Goal: Book appointment/travel/reservation

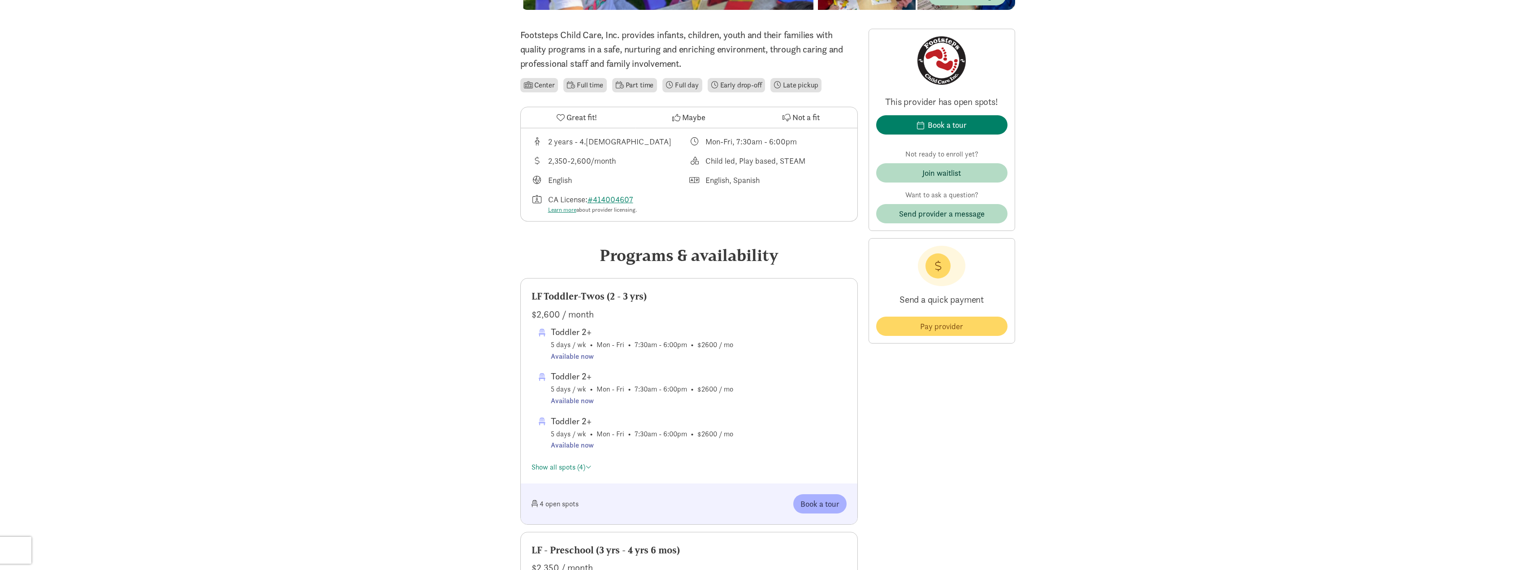
scroll to position [269, 0]
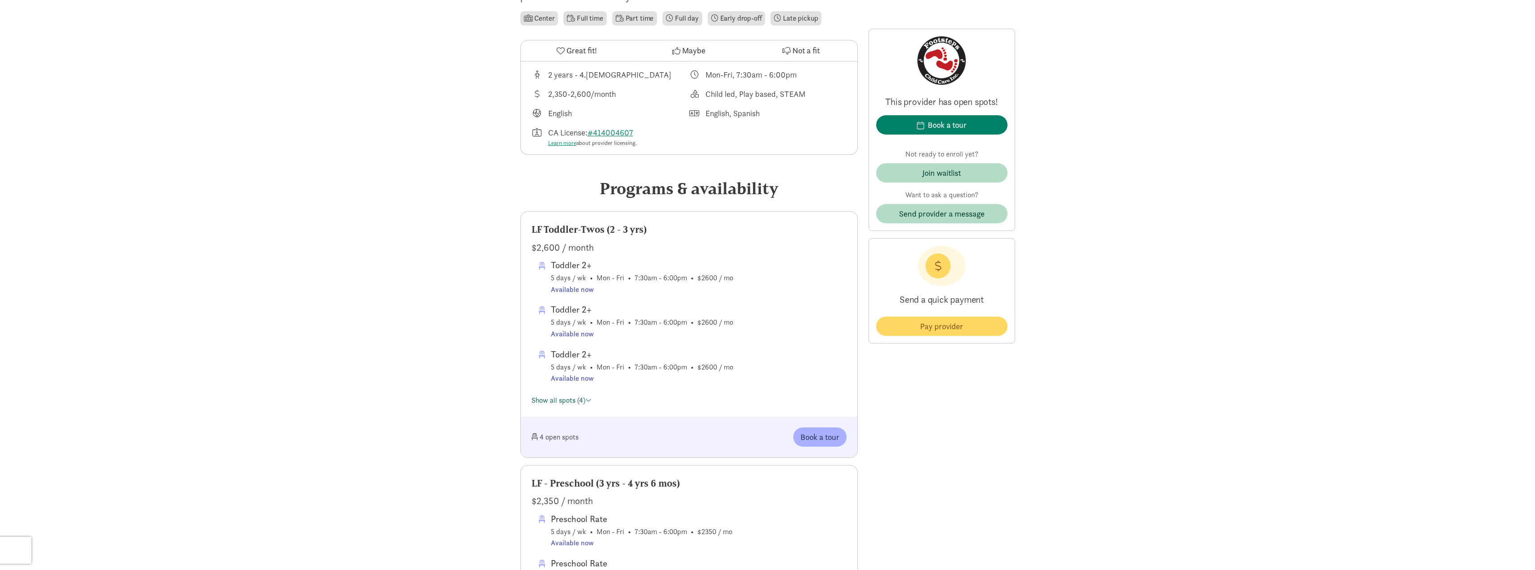
click at [588, 402] on span at bounding box center [588, 399] width 6 height 7
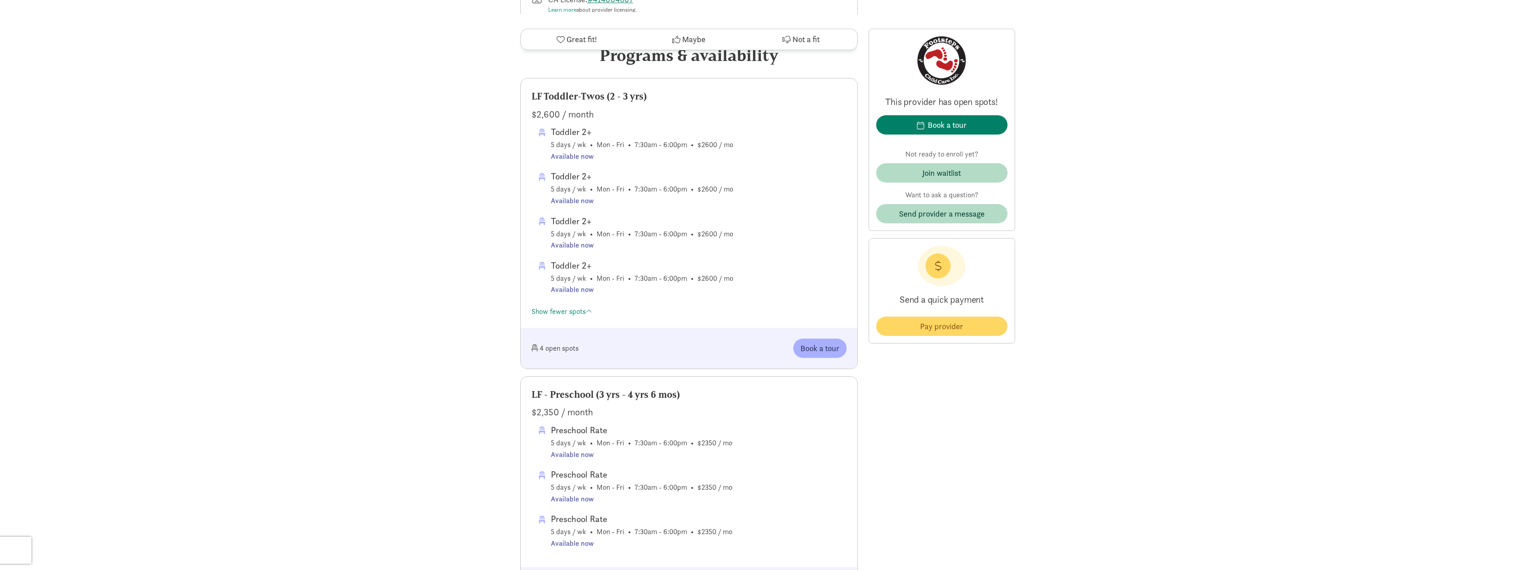
scroll to position [403, 0]
click at [949, 125] on div "Book a tour" at bounding box center [947, 125] width 39 height 12
click at [812, 345] on span "Book a tour" at bounding box center [819, 347] width 39 height 12
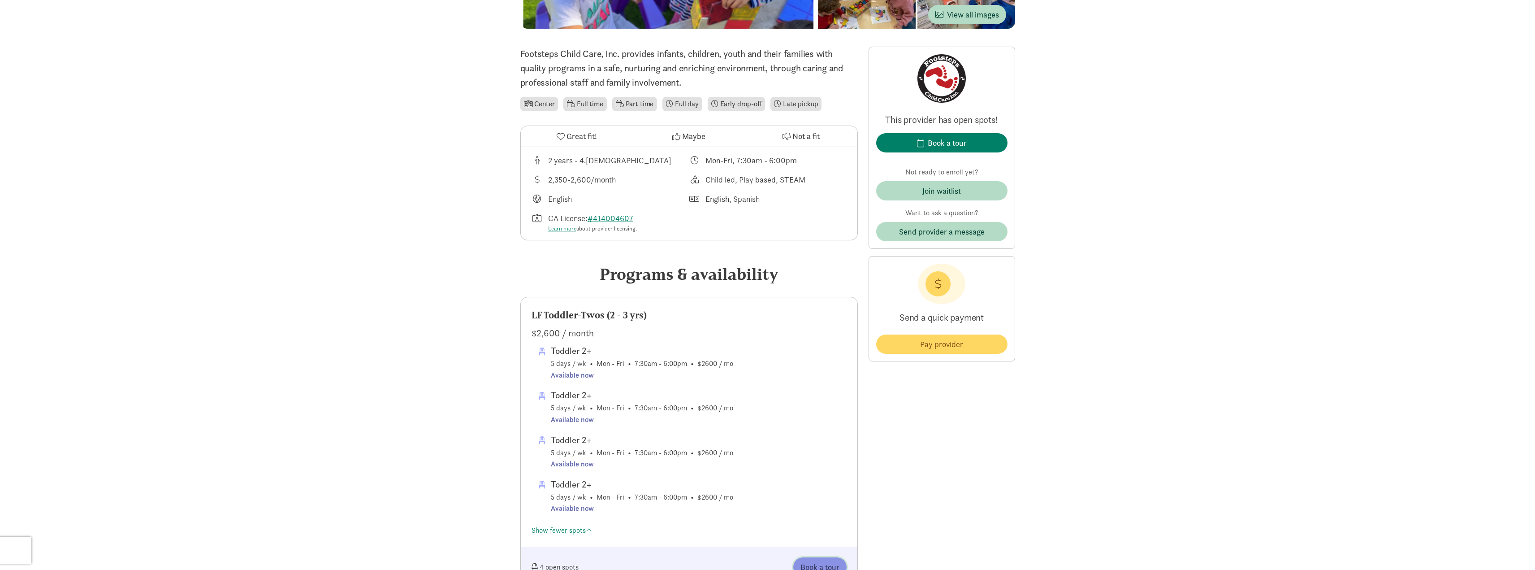
scroll to position [134, 0]
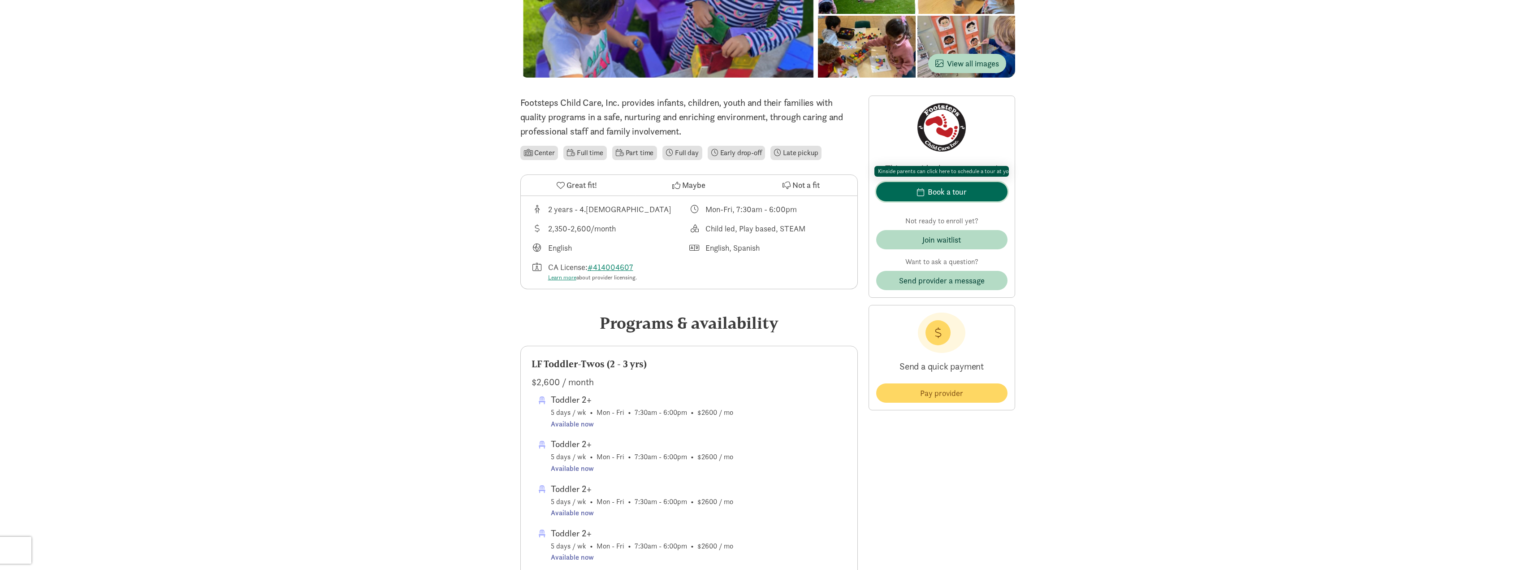
drag, startPoint x: 939, startPoint y: 188, endPoint x: 889, endPoint y: 194, distance: 50.1
click at [889, 194] on span "Book a tour" at bounding box center [941, 192] width 117 height 12
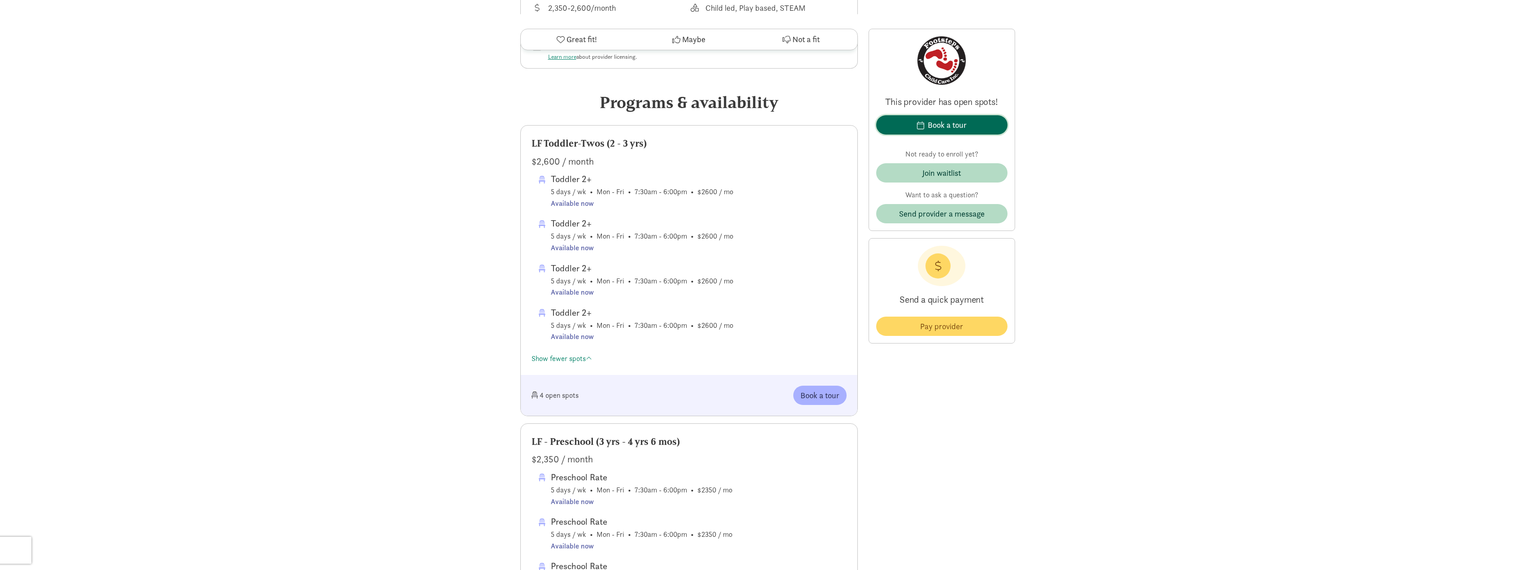
scroll to position [359, 0]
click at [826, 386] on span "Book a tour" at bounding box center [819, 391] width 39 height 12
click at [825, 390] on span "Book a tour" at bounding box center [819, 391] width 39 height 12
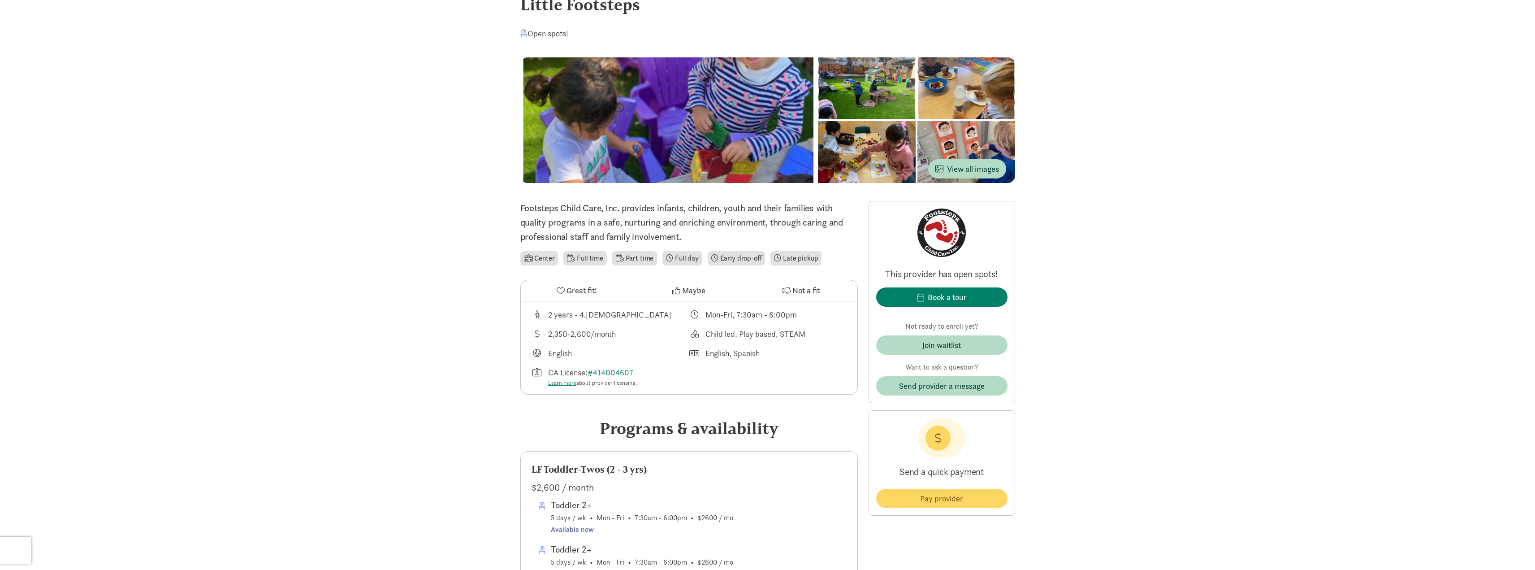
scroll to position [45, 0]
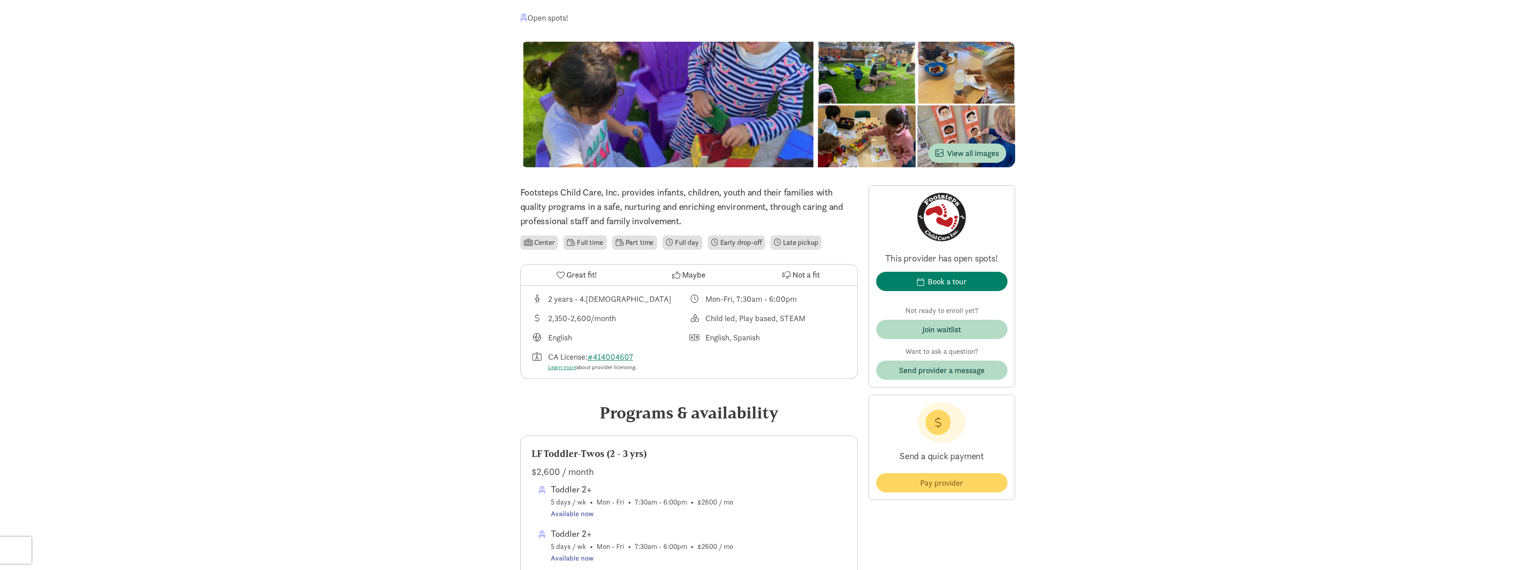
click at [537, 244] on li "Center" at bounding box center [539, 242] width 38 height 14
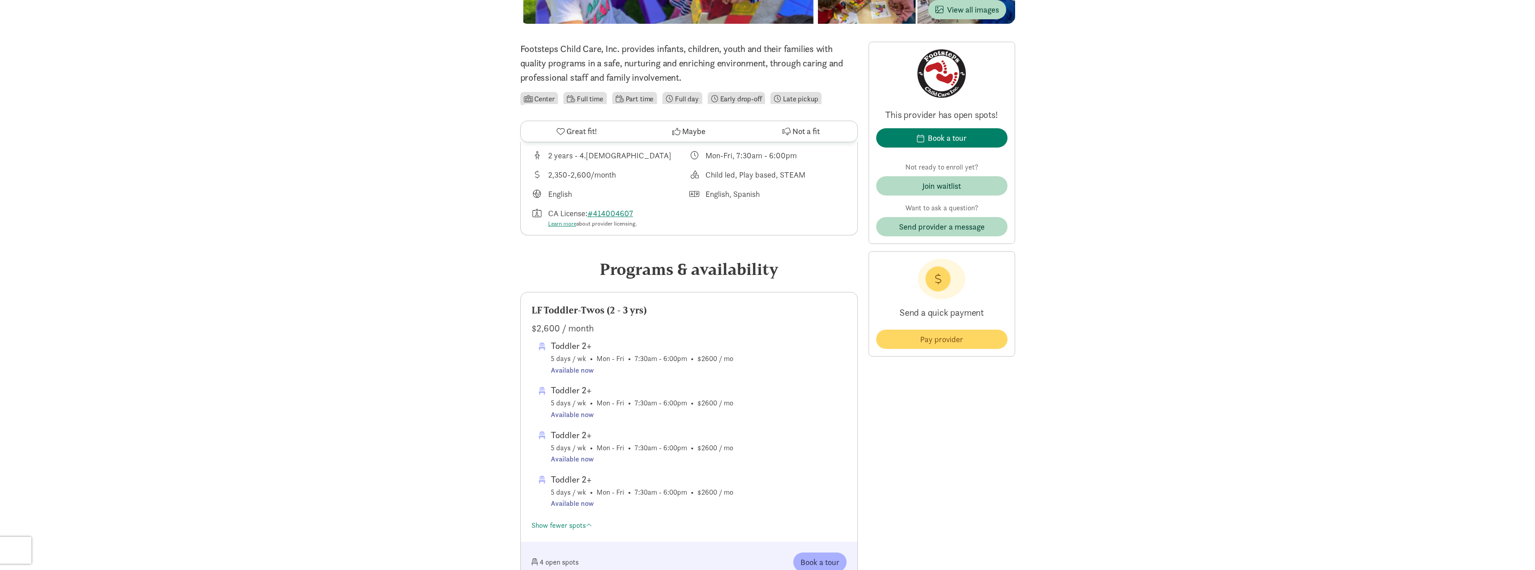
scroll to position [359, 0]
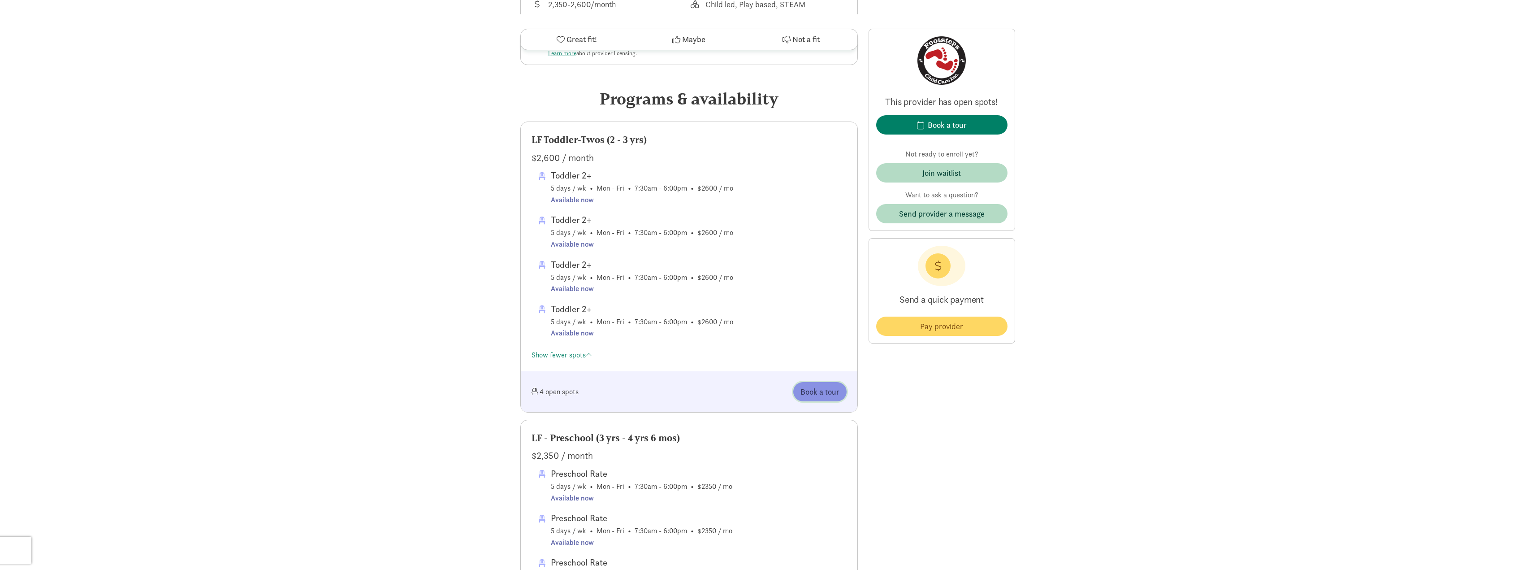
click at [830, 394] on span "Book a tour" at bounding box center [819, 391] width 39 height 12
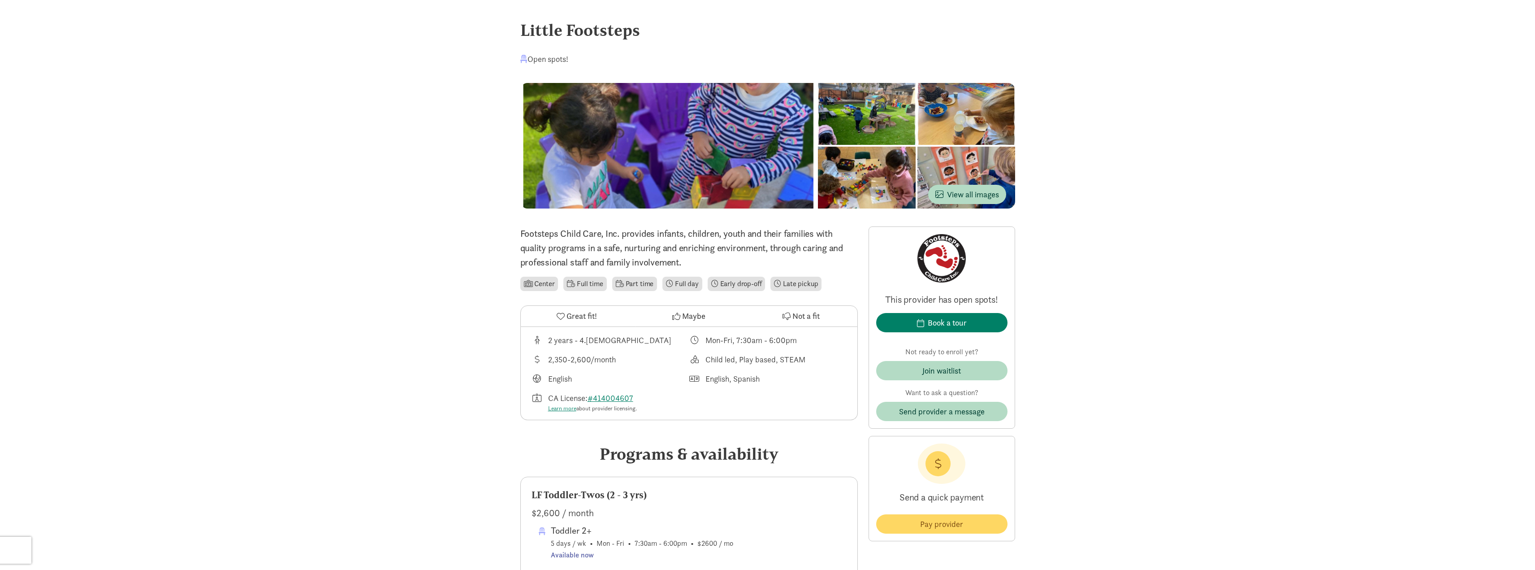
scroll to position [0, 0]
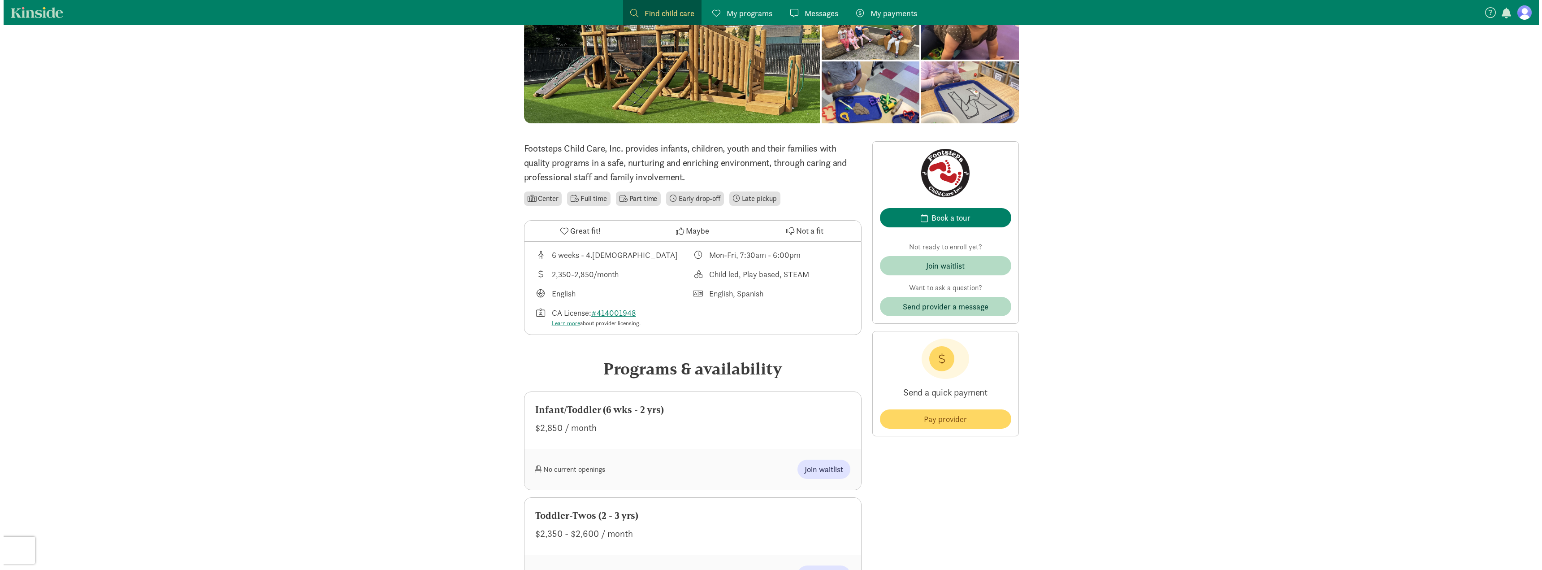
scroll to position [90, 0]
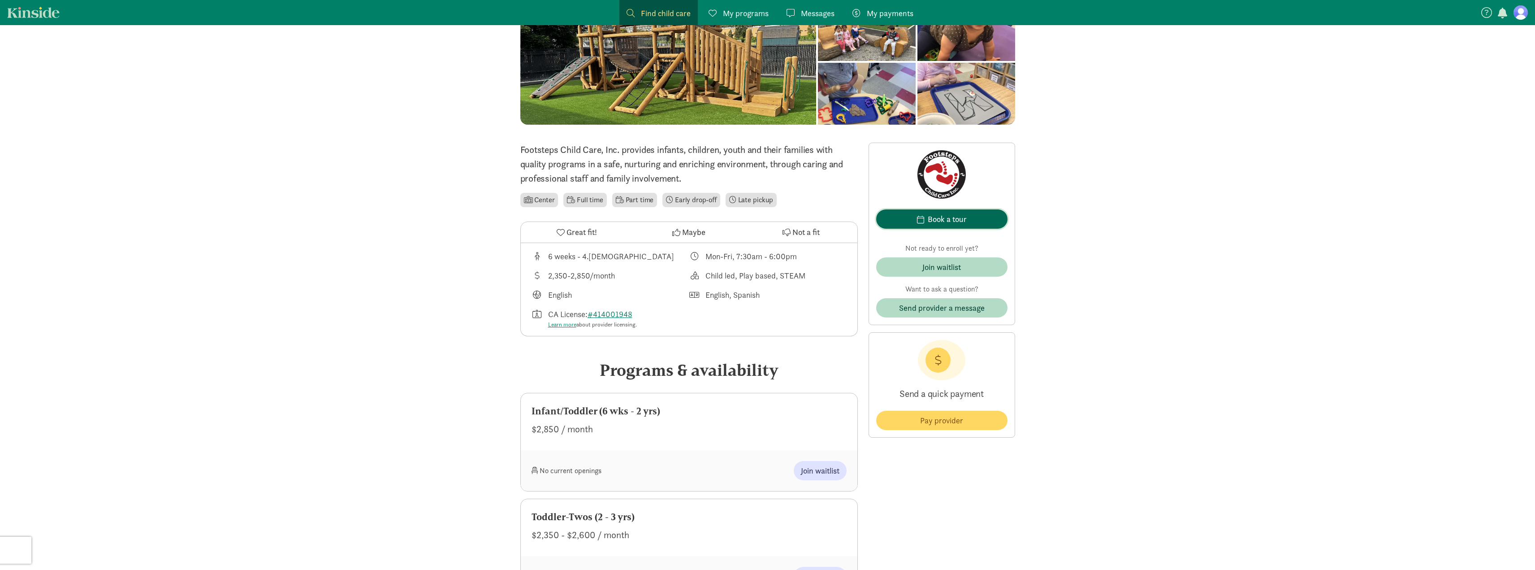
click at [948, 218] on div "Book a tour" at bounding box center [947, 219] width 39 height 12
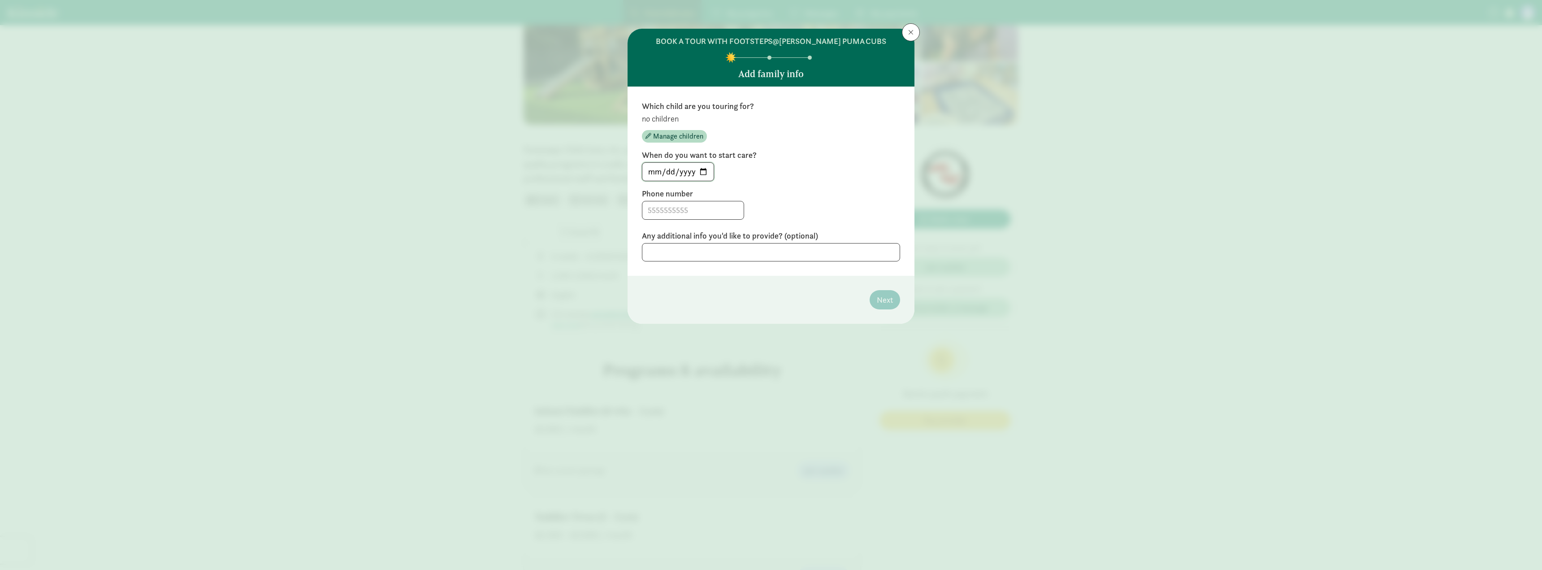
click at [701, 172] on input "2025-08-22" at bounding box center [677, 172] width 71 height 18
type input "2025-10-01"
click at [683, 210] on input at bounding box center [692, 210] width 101 height 18
type input "4802287695"
click at [724, 250] on textarea at bounding box center [771, 252] width 258 height 18
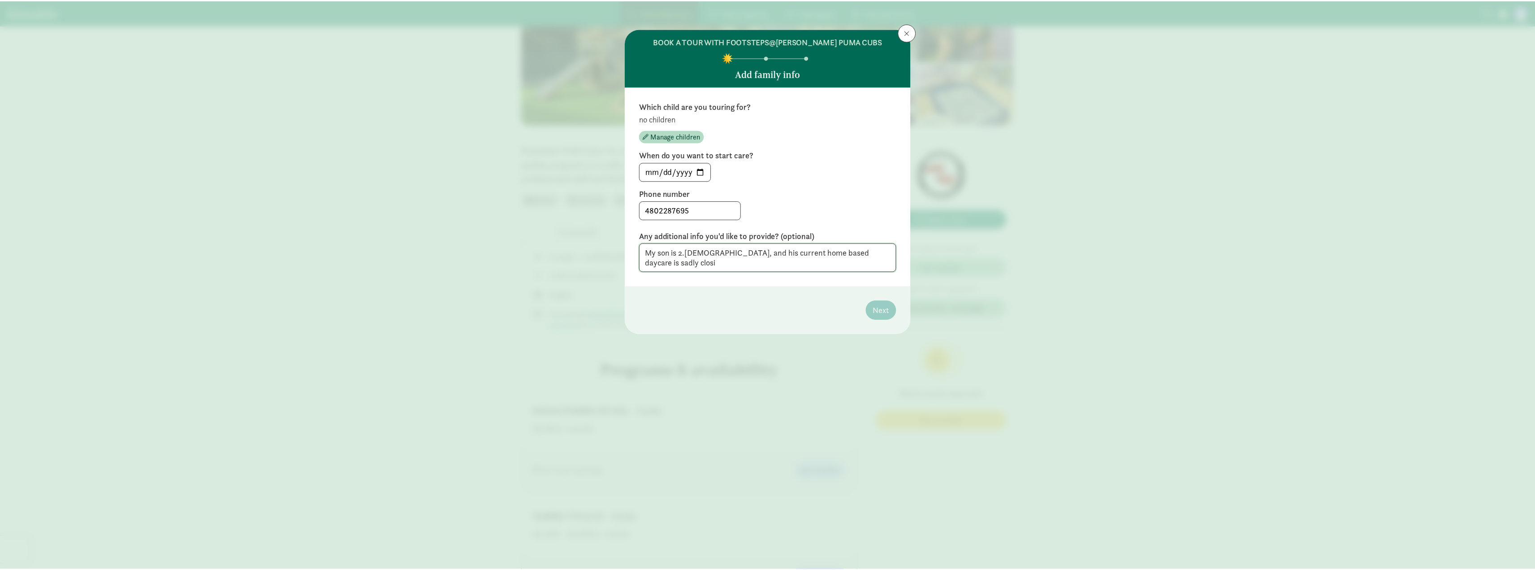
scroll to position [0, 0]
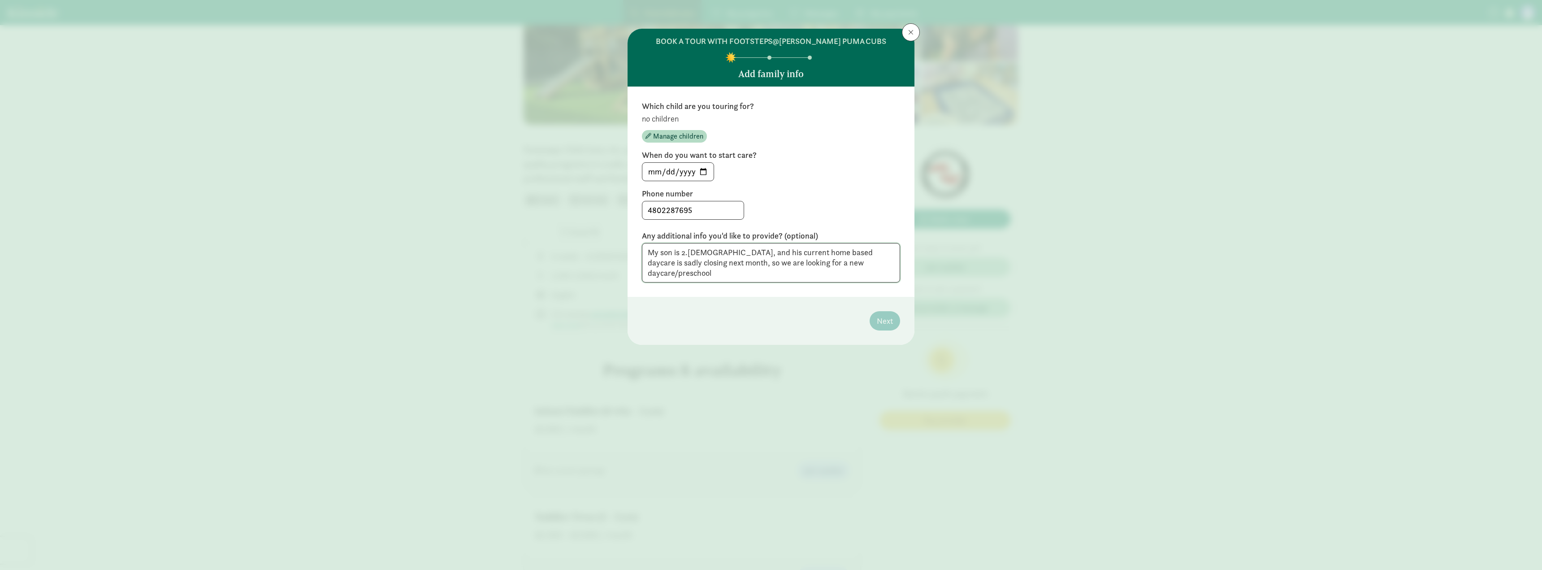
type textarea "My son is 2.5 years old, and his current home based daycare is sadly closing ne…"
click at [782, 262] on textarea "My son is 2.5 years old, and his current home based daycare is sadly closing ne…" at bounding box center [771, 262] width 258 height 39
click at [787, 168] on div "2025-10-01" at bounding box center [771, 171] width 258 height 19
click at [847, 260] on textarea "My son is 2.5 years old, and his current home based daycare is sadly closing ne…" at bounding box center [771, 262] width 258 height 39
click at [701, 212] on input "4802287695" at bounding box center [692, 210] width 101 height 18
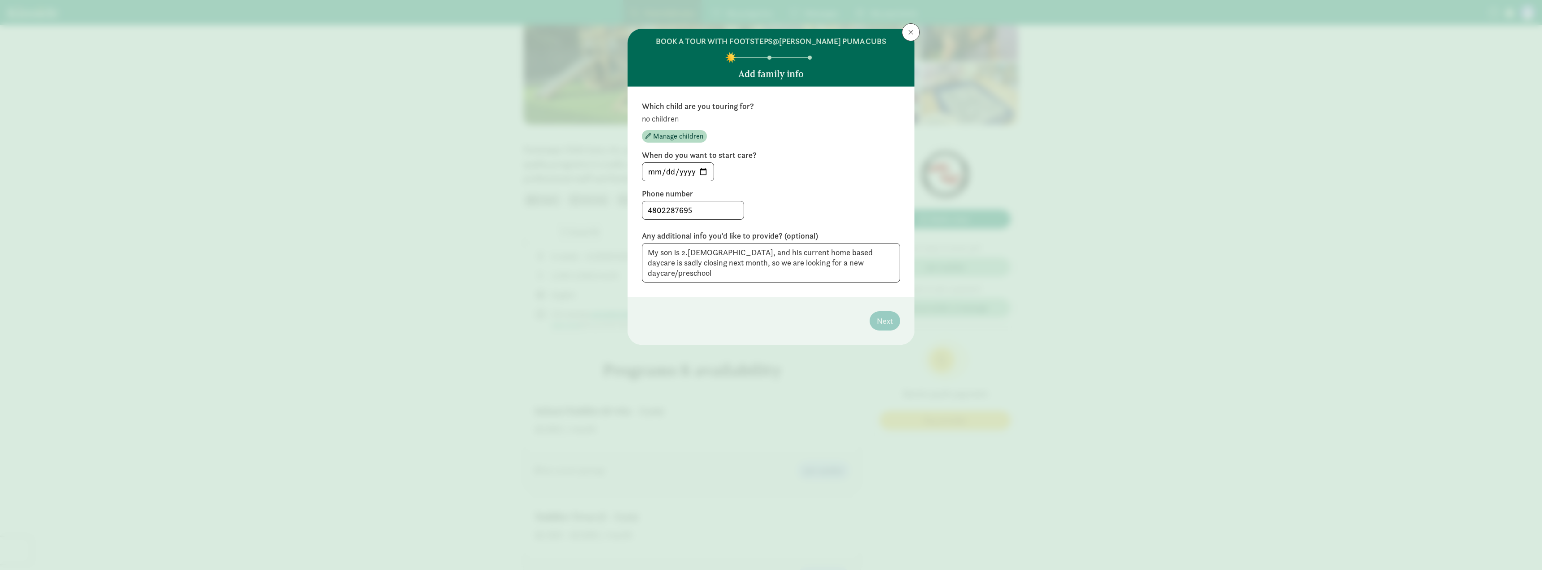
click at [793, 180] on div "2025-10-01" at bounding box center [771, 171] width 258 height 19
click at [679, 138] on span "Manage children" at bounding box center [678, 136] width 50 height 11
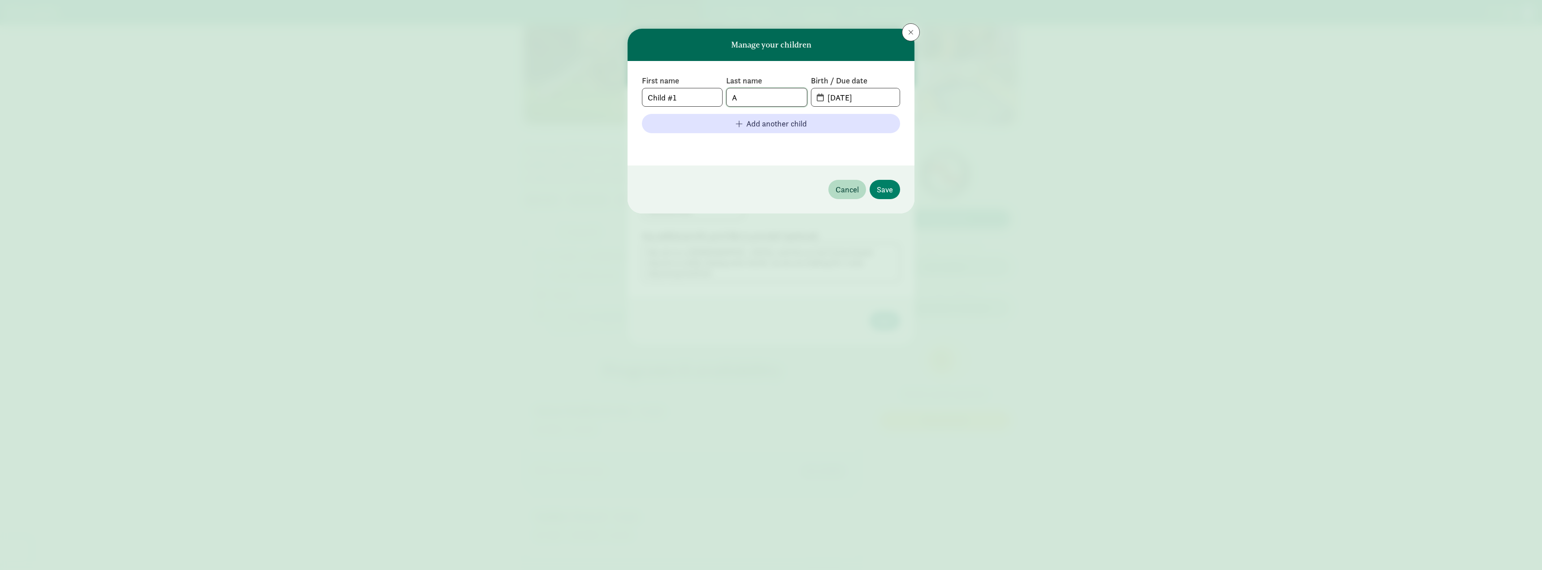
click at [762, 98] on input "A" at bounding box center [766, 97] width 80 height 18
click at [672, 98] on input "Child #1" at bounding box center [682, 97] width 80 height 18
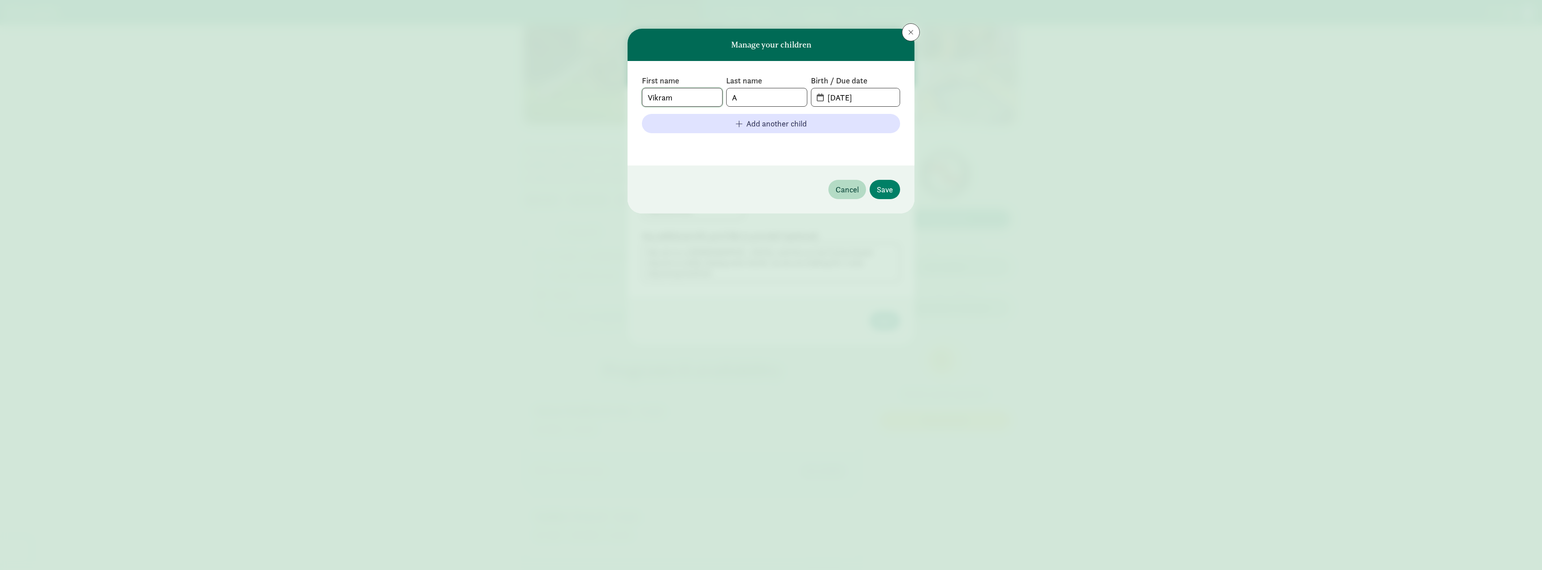
type input "Vikram"
type input "Aji"
click at [843, 98] on input "08-22-2025" at bounding box center [861, 97] width 78 height 18
click at [822, 106] on div at bounding box center [822, 106] width 0 height 0
click at [851, 96] on input "08-22-2025" at bounding box center [861, 97] width 78 height 18
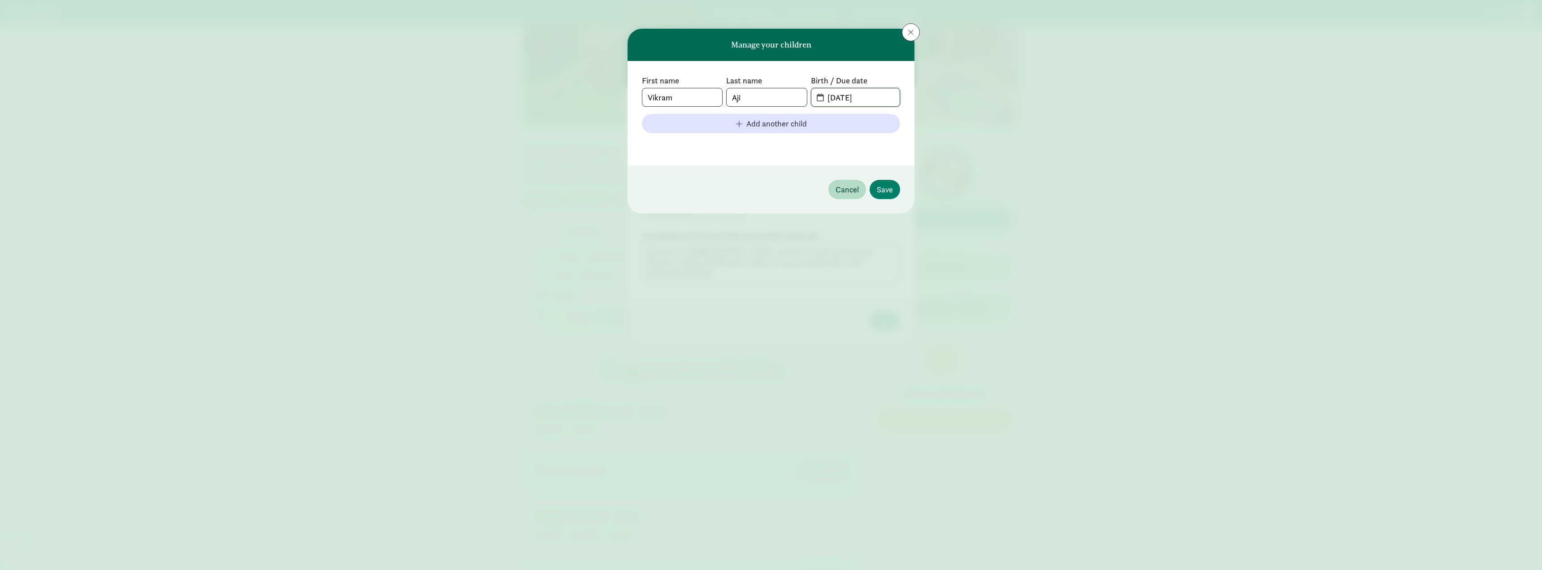
click at [851, 96] on input "08-22-2025" at bounding box center [861, 97] width 78 height 18
type input "02-10-2023"
click at [956, 85] on div "Manage your children First name Vikram Last name Aji Birth / Due date 02-10-202…" at bounding box center [771, 285] width 1542 height 570
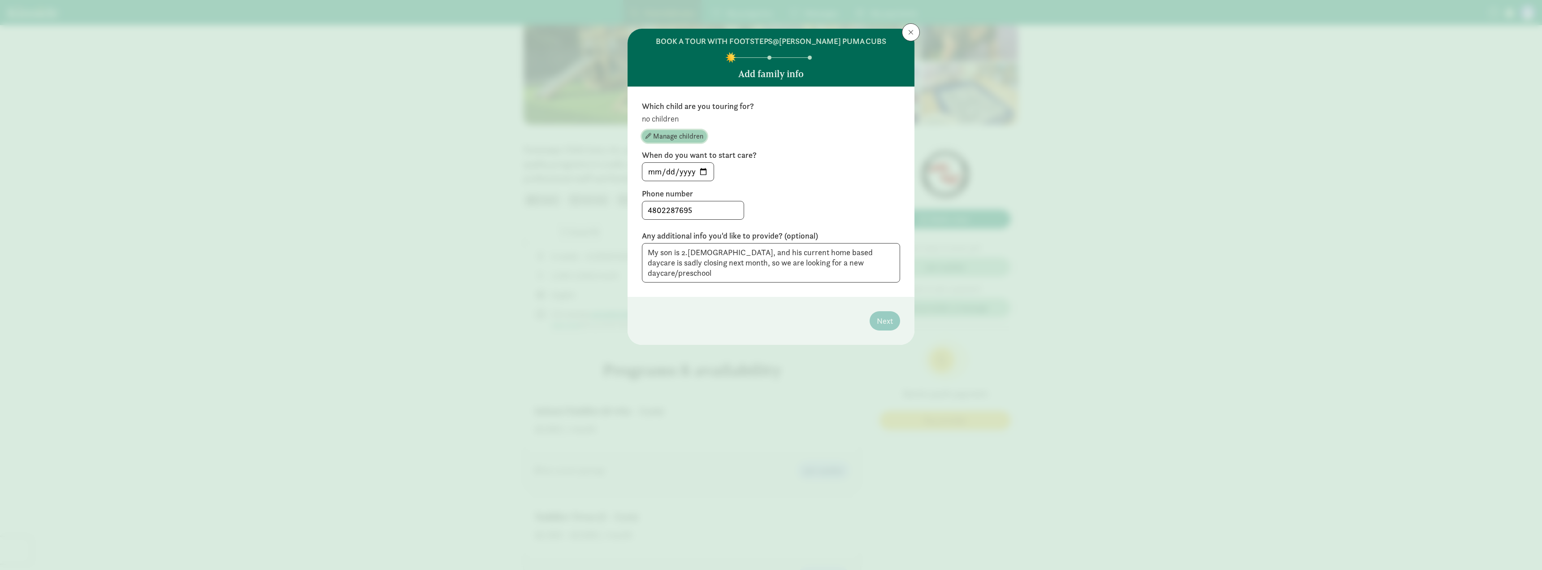
click at [676, 138] on span "Manage children" at bounding box center [678, 136] width 50 height 11
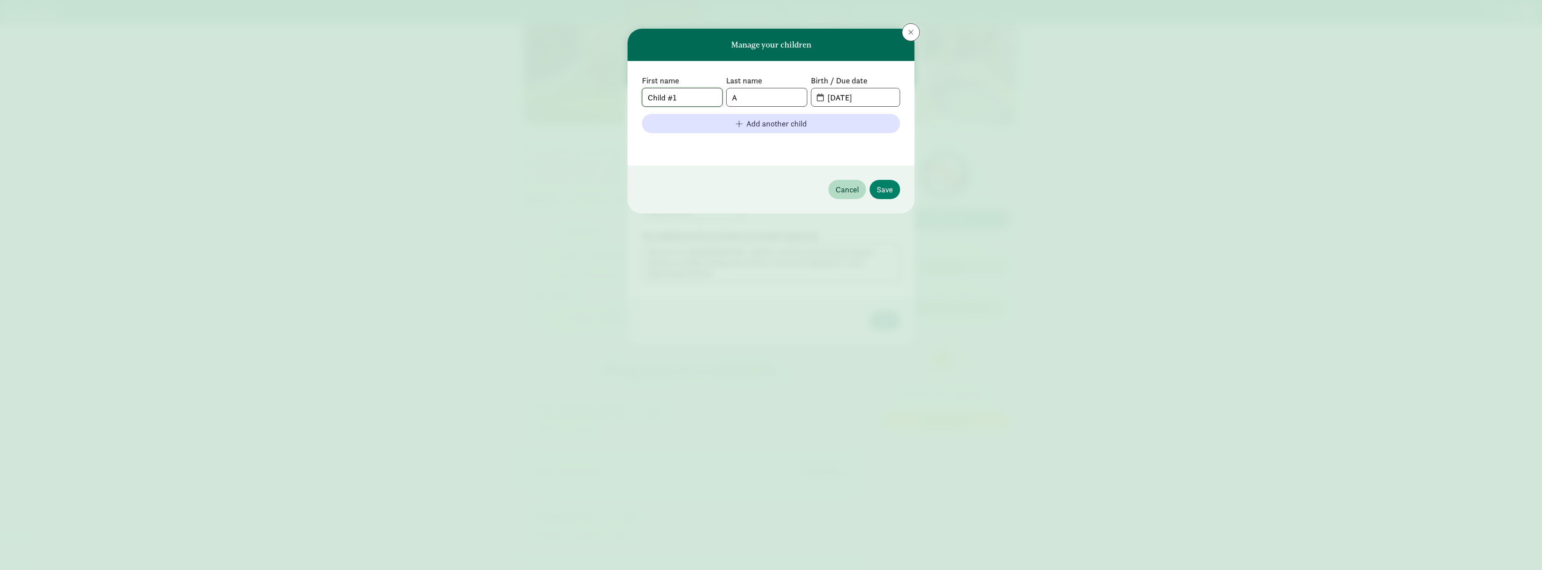
click at [688, 102] on input "Child #1" at bounding box center [682, 97] width 80 height 18
type input "Vikram"
type input "Aji"
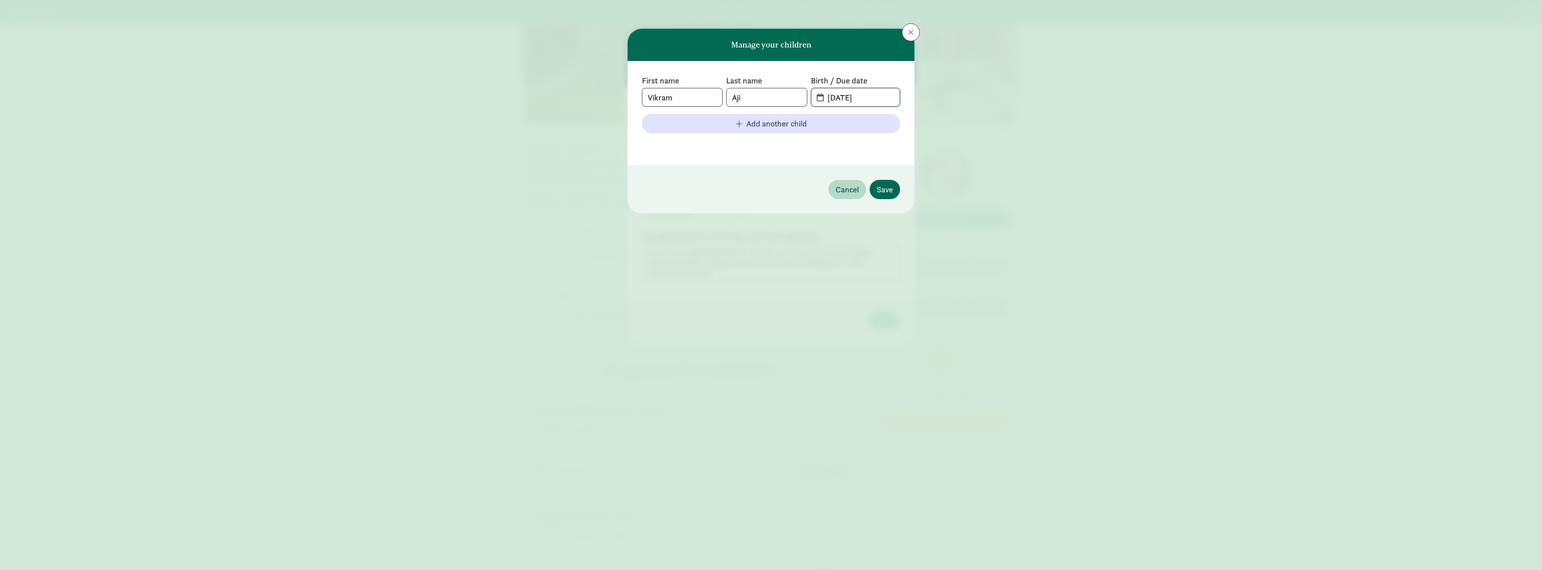
type input "02-10-2023"
click at [882, 187] on span "Save" at bounding box center [885, 189] width 16 height 12
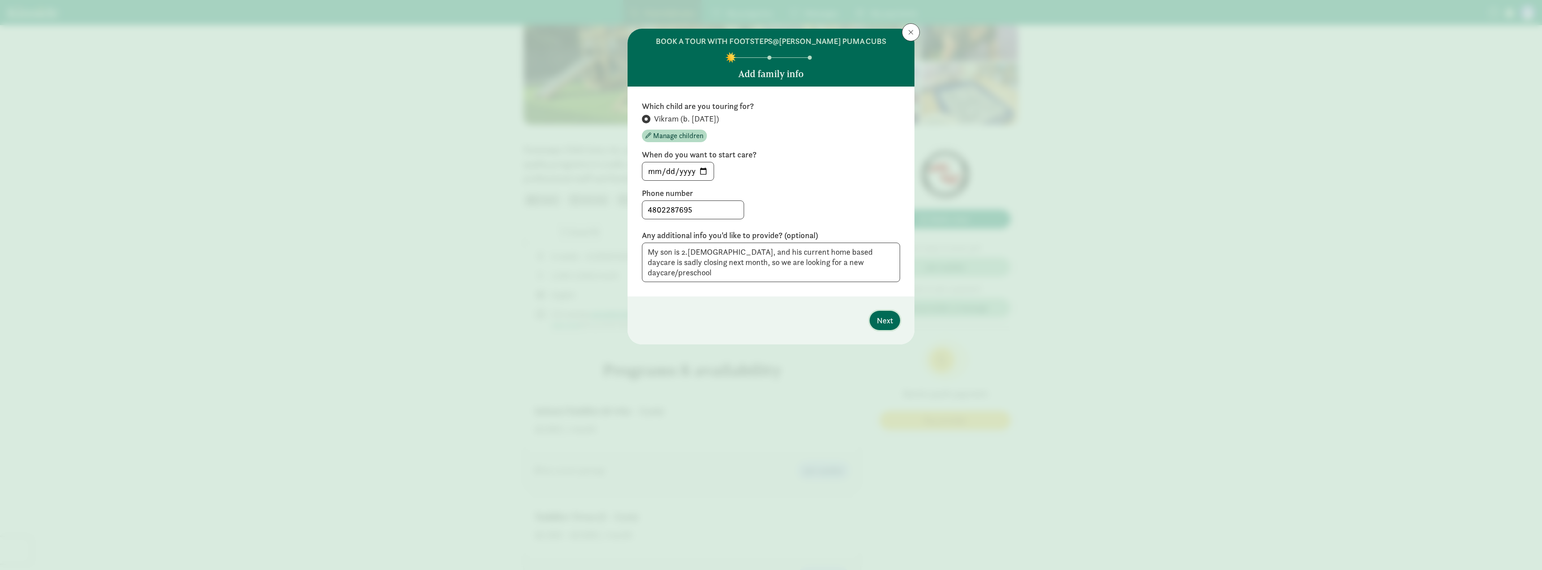
click at [885, 314] on span "Next" at bounding box center [885, 320] width 16 height 12
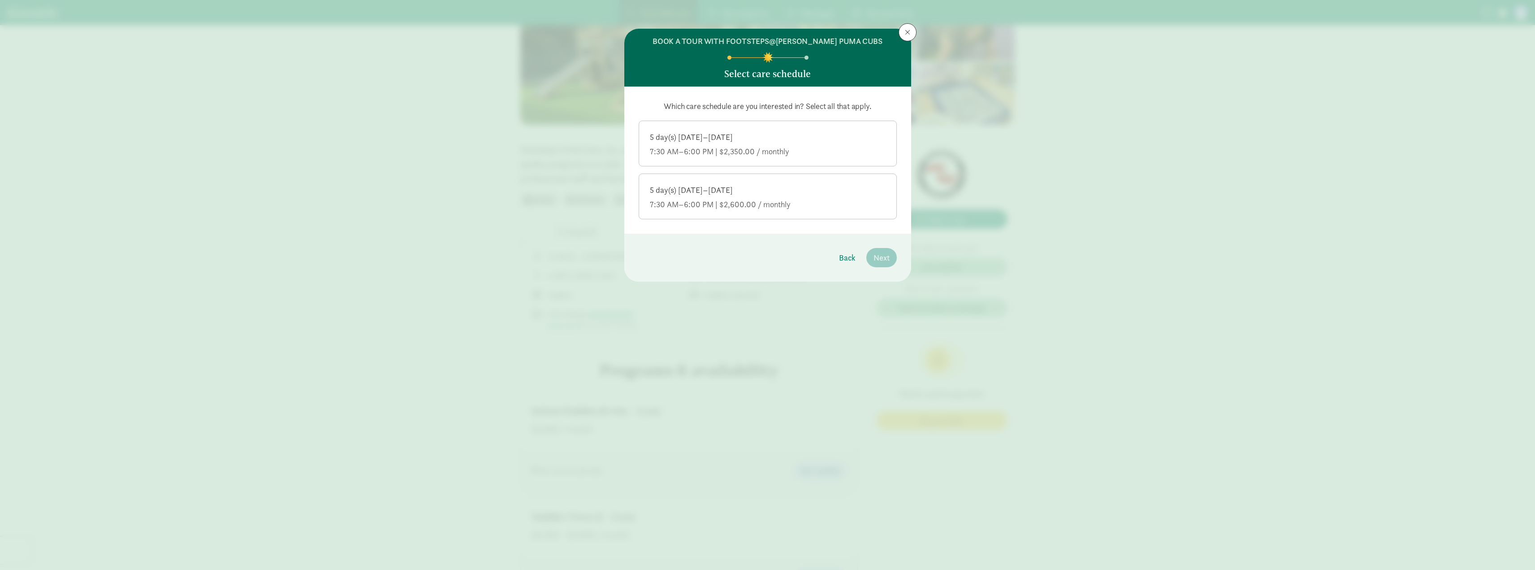
click at [783, 149] on div "7:30 AM–6:00 PM | $2,350.00 / monthly" at bounding box center [768, 151] width 236 height 11
click at [0, 0] on input "5 day(s) Monday–Friday 7:30 AM–6:00 PM | $2,350.00 / monthly" at bounding box center [0, 0] width 0 height 0
click at [772, 198] on div "5 day(s) [DATE]–[DATE] 7:30 AM–6:00 PM | $2,600.00 / monthly" at bounding box center [768, 197] width 236 height 25
click at [0, 0] on input "5 day(s) [DATE]–[DATE] 7:30 AM–6:00 PM | $2,600.00 / monthly" at bounding box center [0, 0] width 0 height 0
click at [883, 256] on span "Next" at bounding box center [882, 257] width 16 height 12
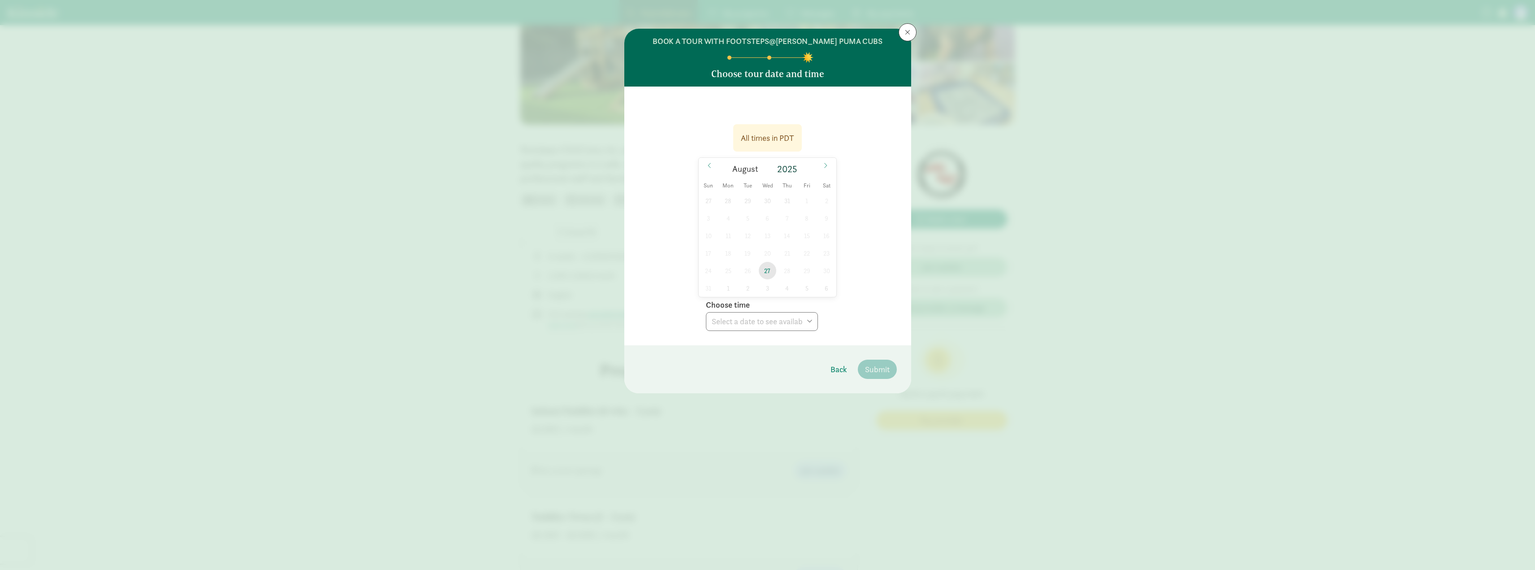
click at [771, 271] on span "27" at bounding box center [767, 270] width 17 height 17
click at [763, 329] on select "Choose time 03:00 PM" at bounding box center [762, 321] width 112 height 19
select select "2025-08-27T15:00:00.000-07:00"
click at [706, 312] on select "Choose time 03:00 PM" at bounding box center [762, 321] width 112 height 19
click at [826, 167] on icon at bounding box center [825, 165] width 5 height 6
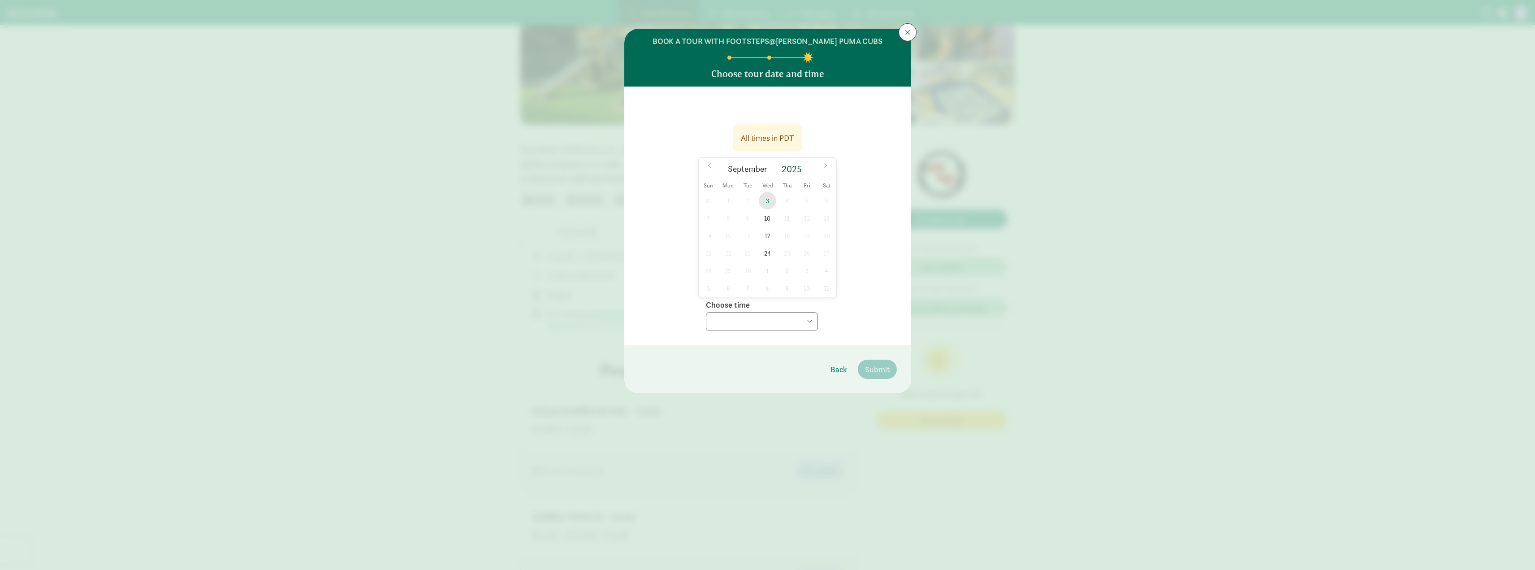
click at [766, 196] on span "3" at bounding box center [767, 200] width 17 height 17
click at [767, 318] on select "Choose time 03:00 PM" at bounding box center [762, 321] width 112 height 19
drag, startPoint x: 767, startPoint y: 319, endPoint x: 764, endPoint y: 309, distance: 10.2
click at [767, 319] on select "Choose time 03:00 PM" at bounding box center [762, 321] width 112 height 19
click at [712, 167] on span at bounding box center [709, 165] width 14 height 15
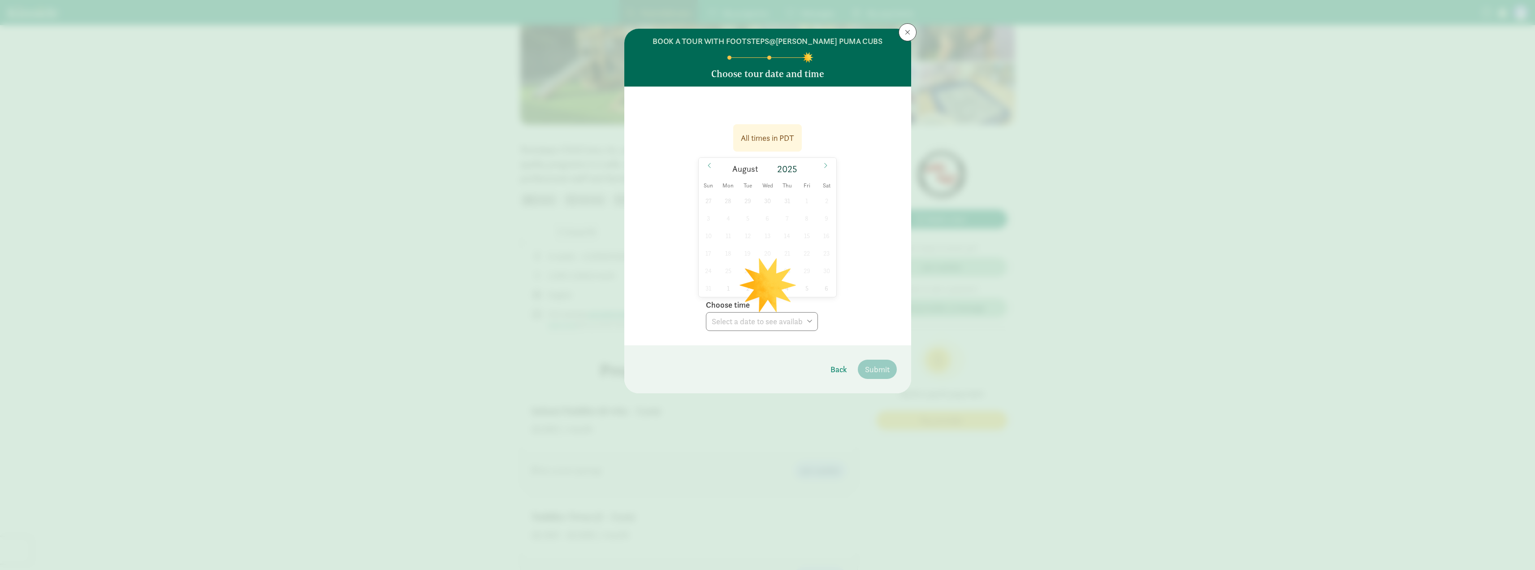
click at [893, 285] on div "All times in PDT 09/03/2025 August 2025 Sun Mon Tue Wed Thu Fri Sat 27 28 29 30…" at bounding box center [768, 225] width 258 height 212
click at [765, 273] on span "27" at bounding box center [767, 270] width 17 height 17
click at [767, 327] on select "Choose time 03:00 PM" at bounding box center [762, 321] width 112 height 19
select select "2025-08-27T15:00:00.000-07:00"
click at [706, 312] on select "Choose time 03:00 PM" at bounding box center [762, 321] width 112 height 19
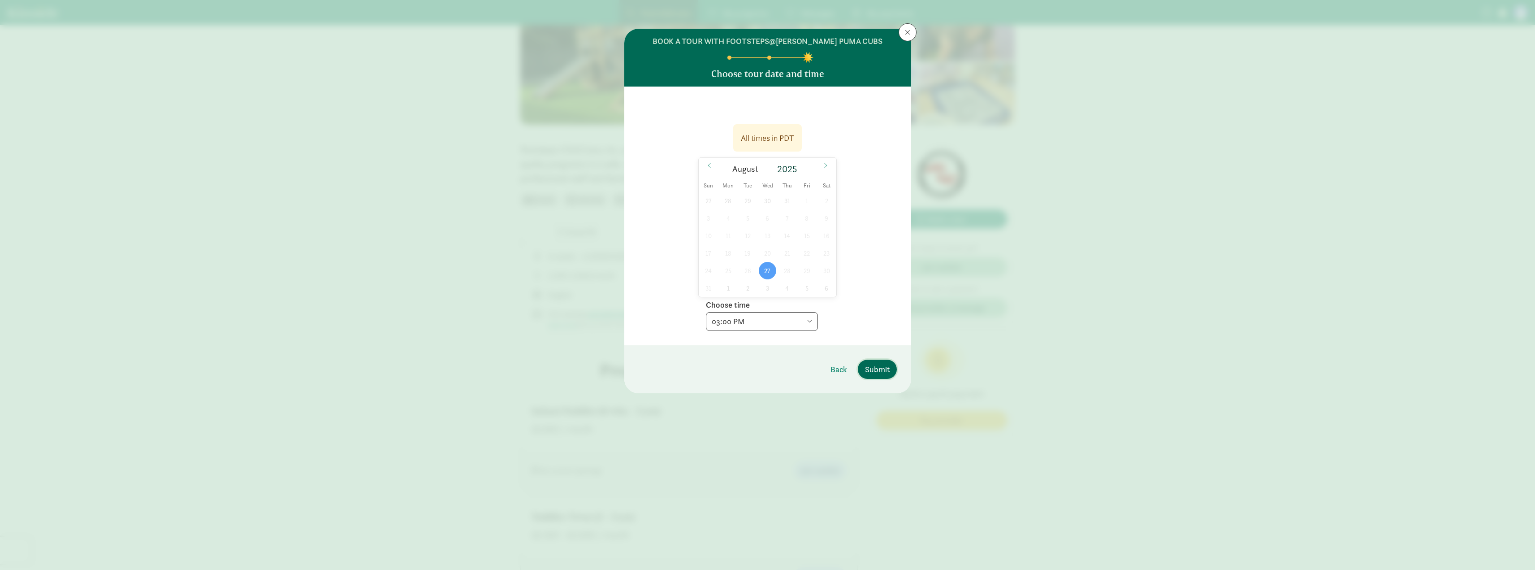
click at [878, 372] on span "Submit" at bounding box center [877, 369] width 25 height 12
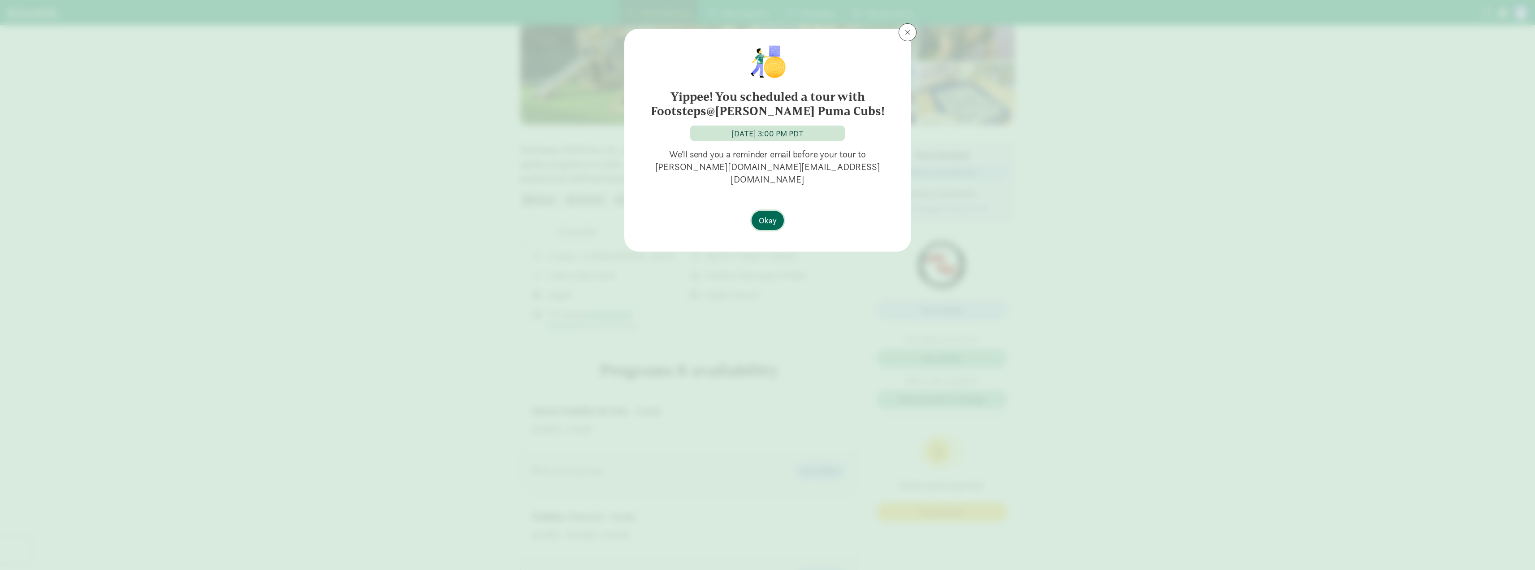
click at [771, 214] on span "Okay" at bounding box center [768, 220] width 18 height 12
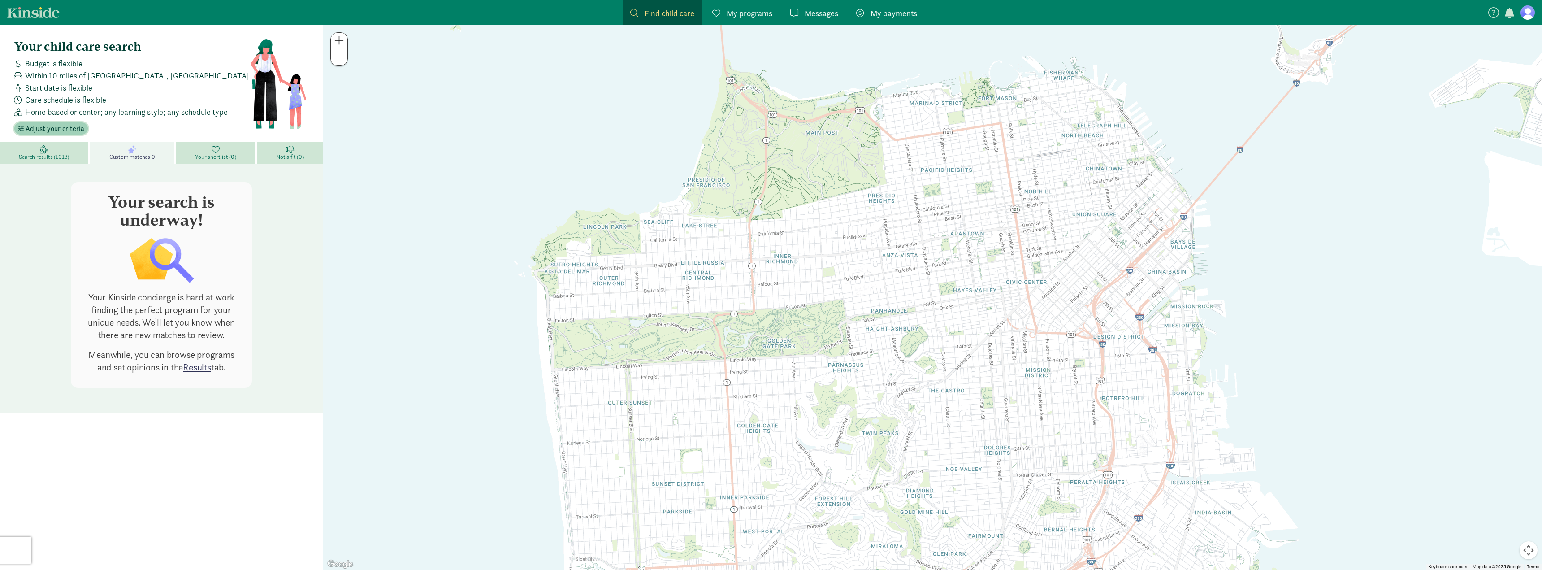
click at [64, 129] on span "Adjust your criteria" at bounding box center [55, 128] width 59 height 11
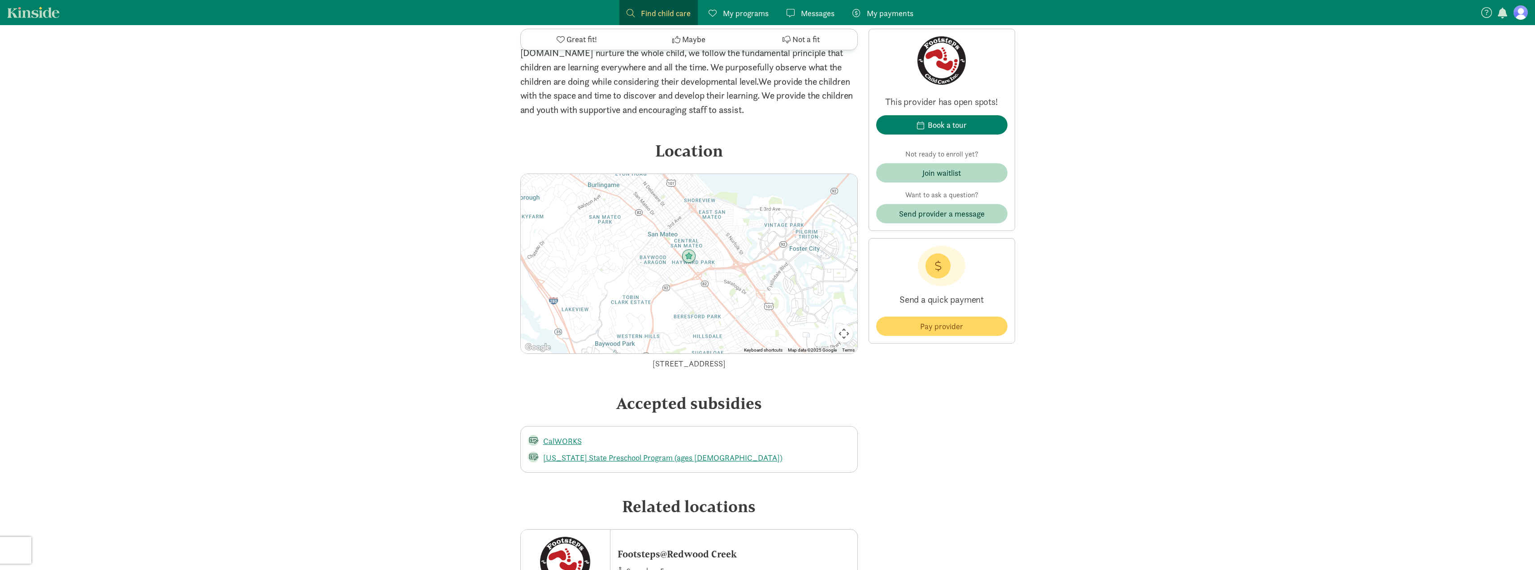
scroll to position [1165, 0]
drag, startPoint x: 610, startPoint y: 362, endPoint x: 772, endPoint y: 358, distance: 162.3
click at [772, 358] on div "[STREET_ADDRESS]" at bounding box center [688, 361] width 337 height 12
copy div "[STREET_ADDRESS]"
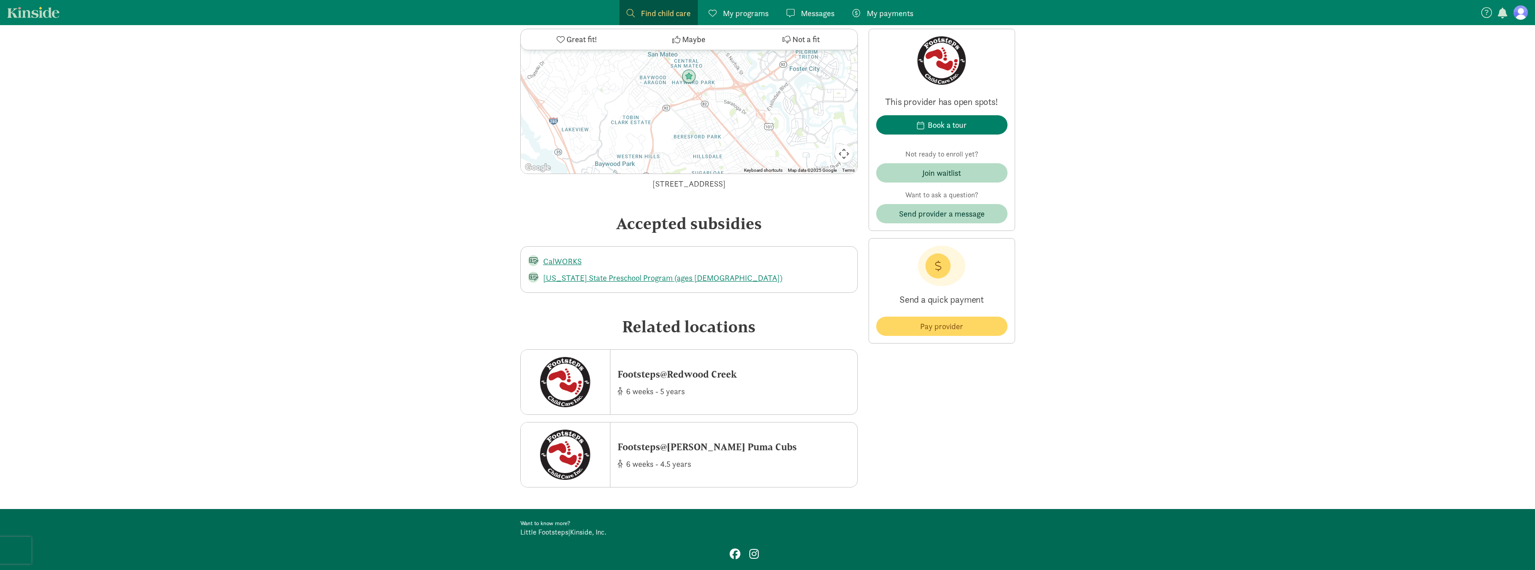
scroll to position [1345, 0]
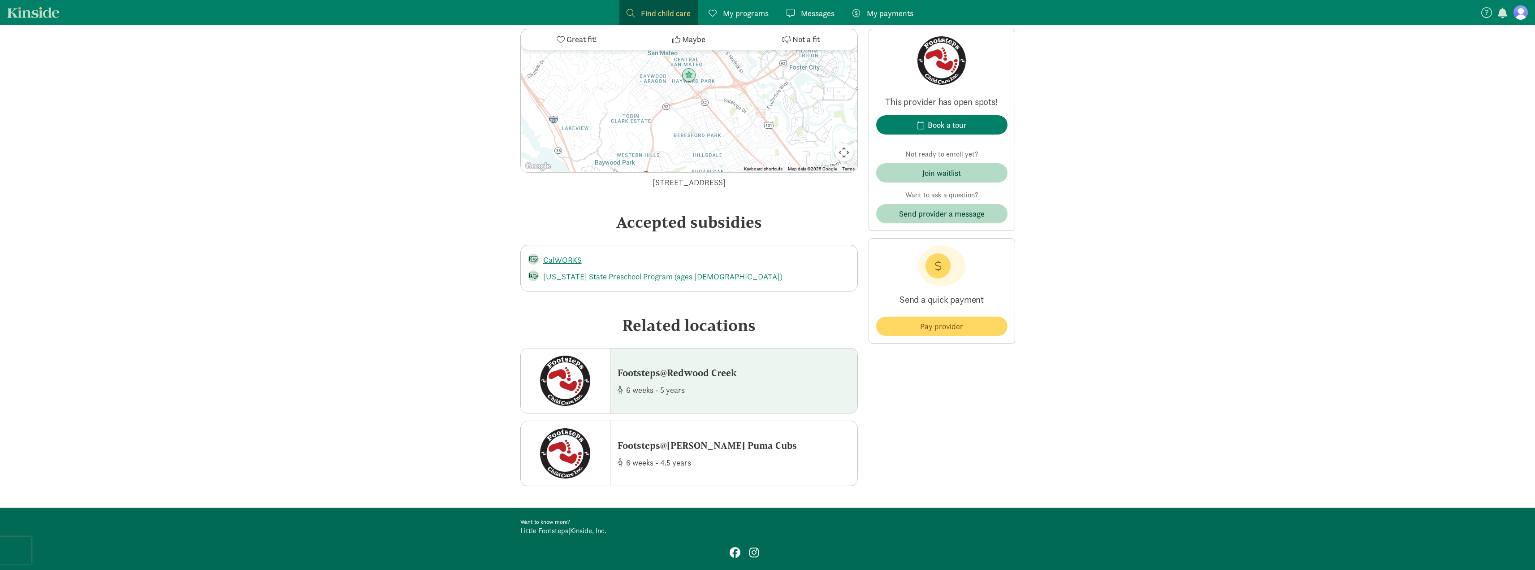
click at [696, 381] on div "Footsteps@Redwood Creek 6 weeks - 5 years" at bounding box center [677, 381] width 119 height 30
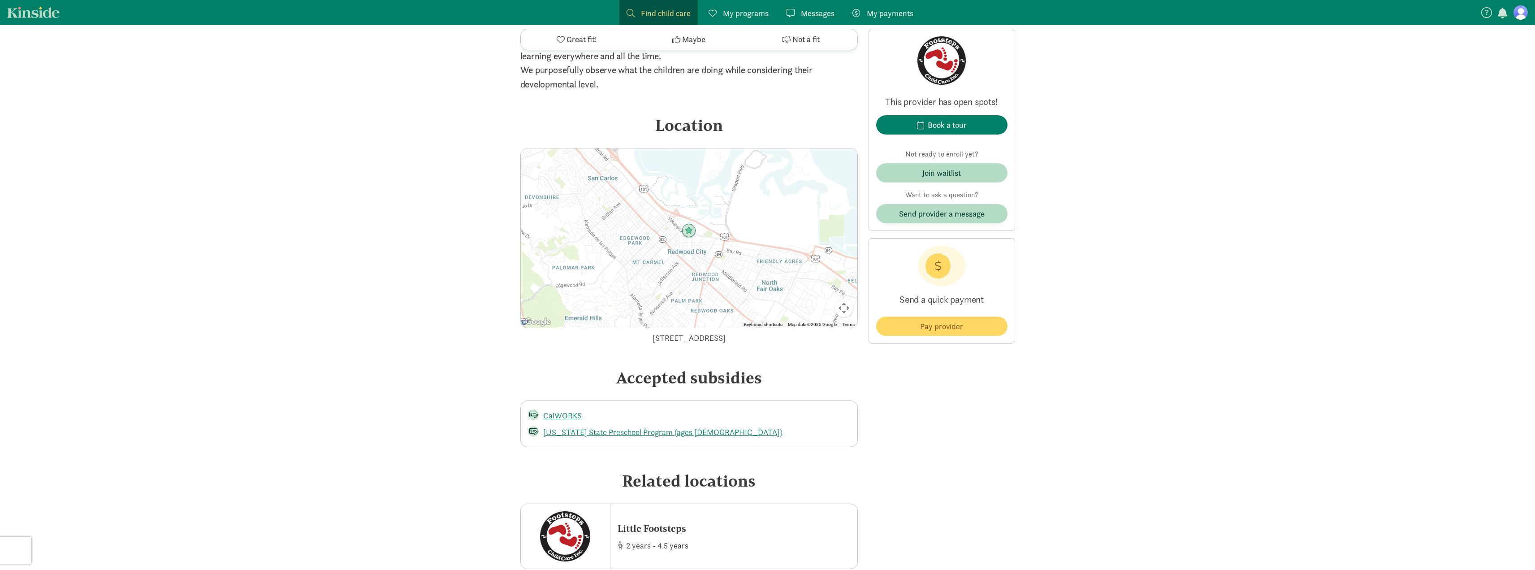
scroll to position [1210, 0]
drag, startPoint x: 610, startPoint y: 345, endPoint x: 770, endPoint y: 341, distance: 159.6
click at [770, 341] on div "715 Bradford Street, Redwood City, CA 94063" at bounding box center [688, 343] width 337 height 12
copy div "715 Bradford Street, Redwood City, CA 94063"
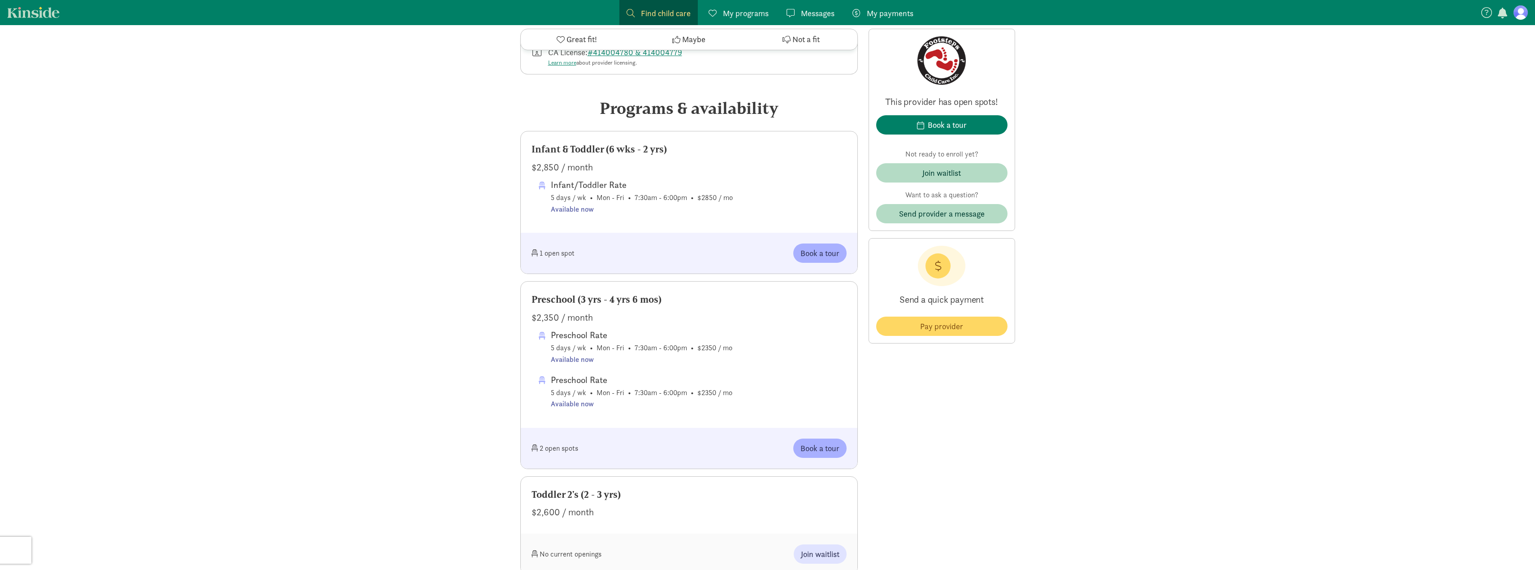
scroll to position [359, 0]
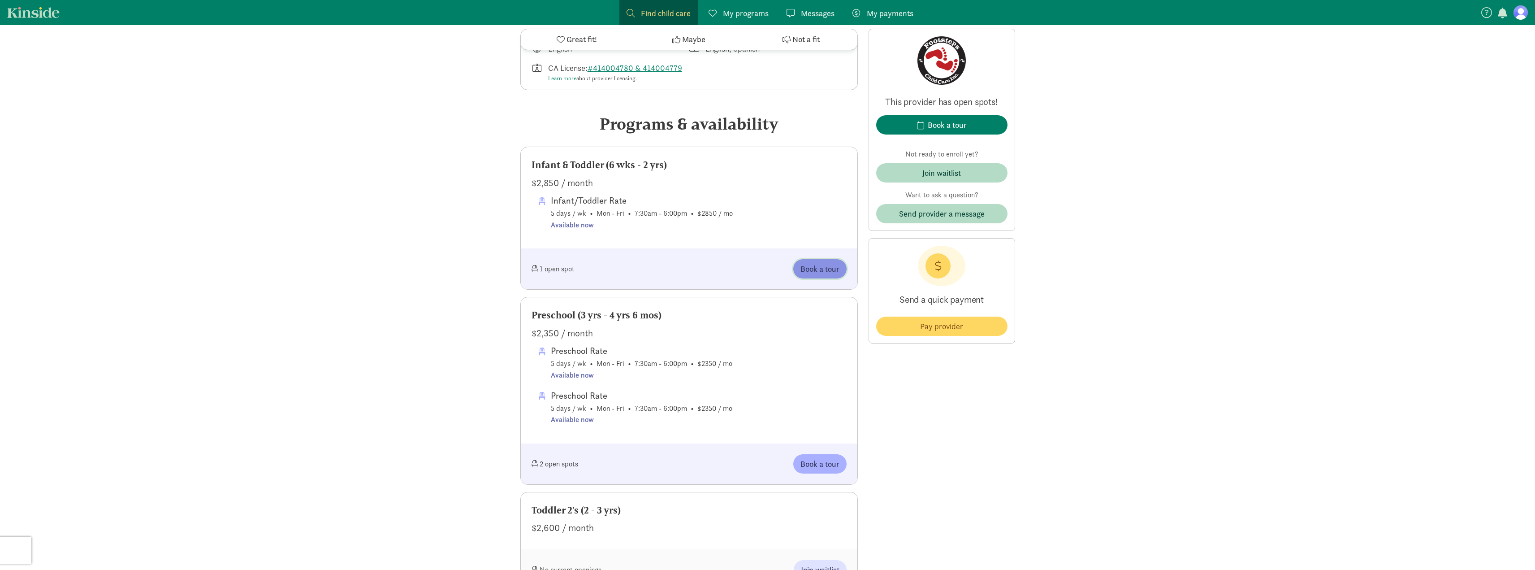
click at [814, 271] on span "Book a tour" at bounding box center [819, 269] width 39 height 12
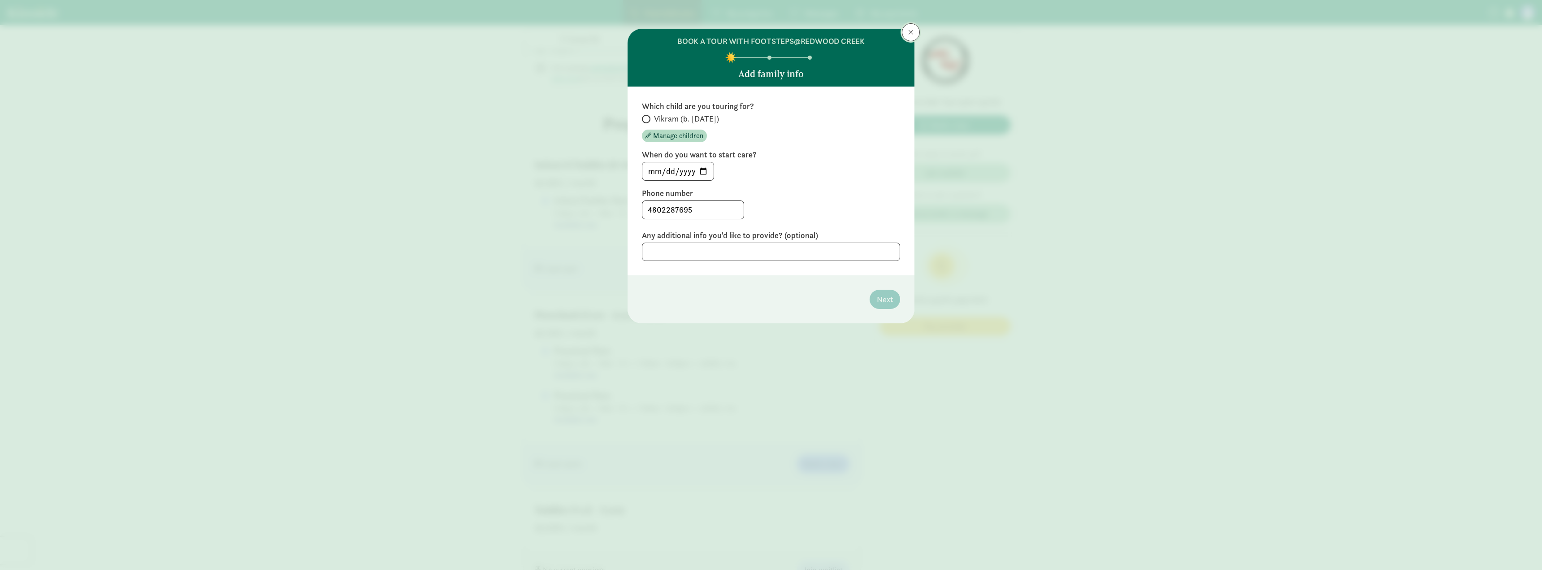
click at [909, 32] on span at bounding box center [910, 32] width 5 height 7
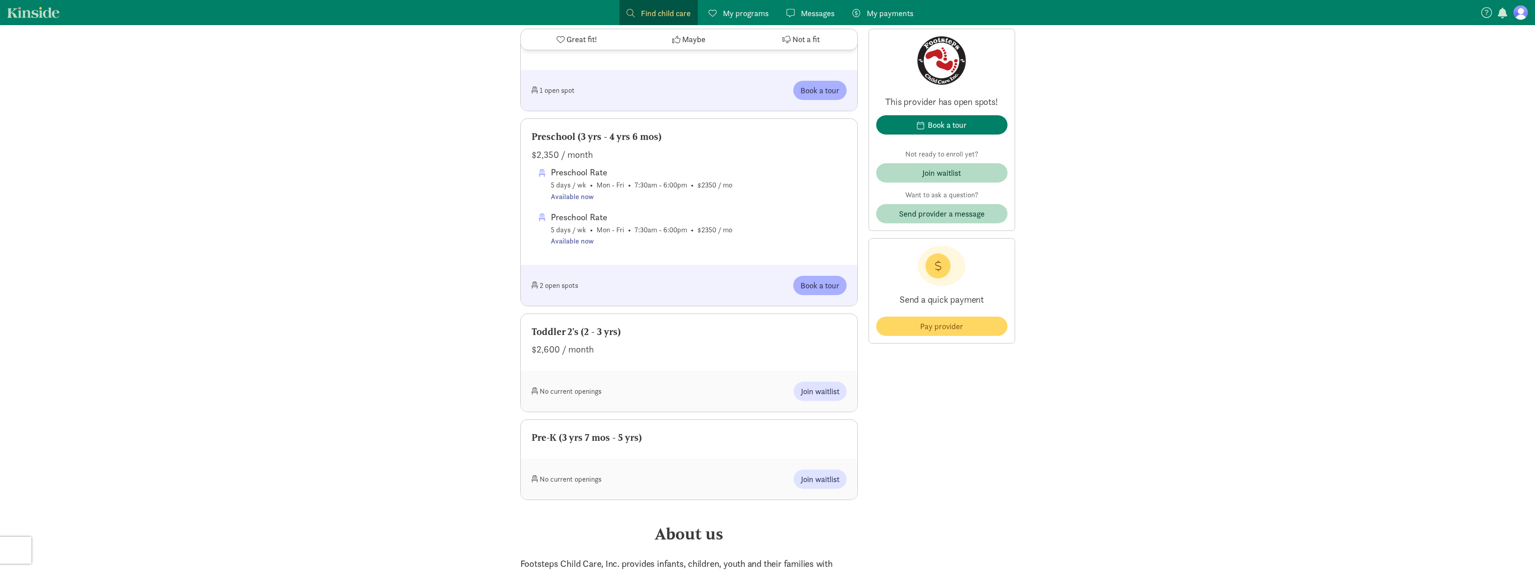
scroll to position [538, 0]
click at [809, 387] on span "Join waitlist" at bounding box center [820, 390] width 39 height 12
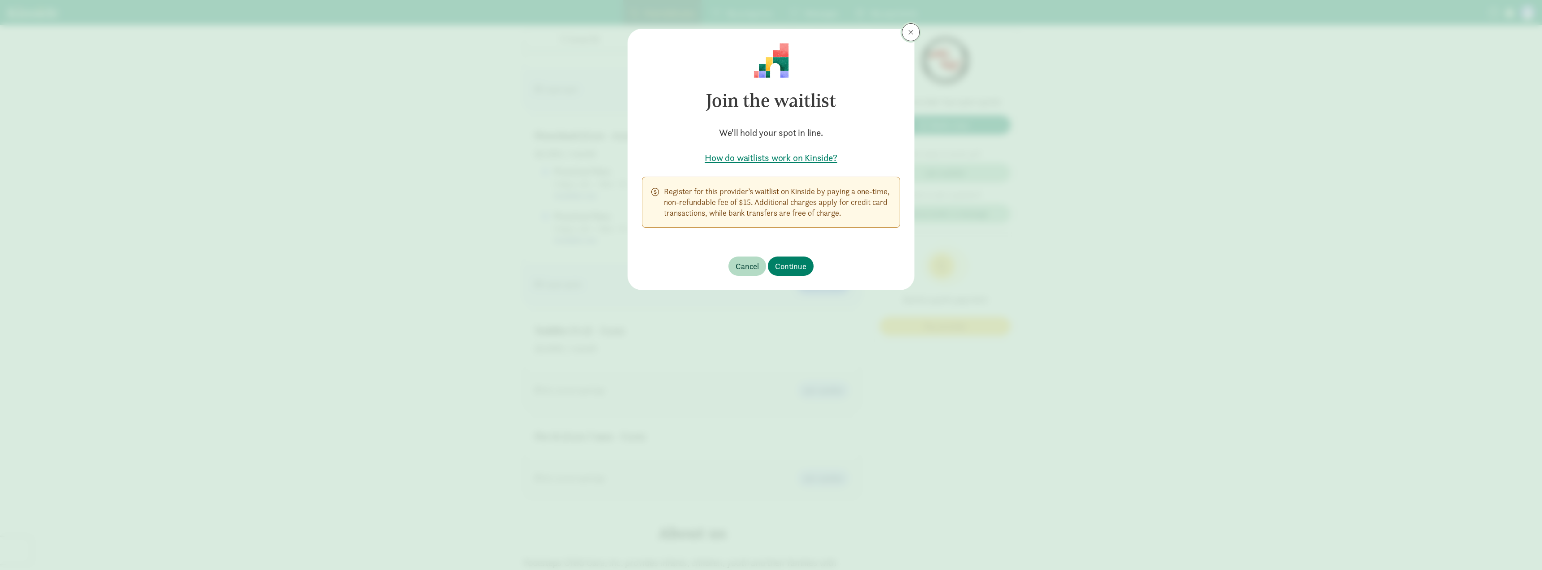
click at [911, 31] on span at bounding box center [910, 32] width 5 height 7
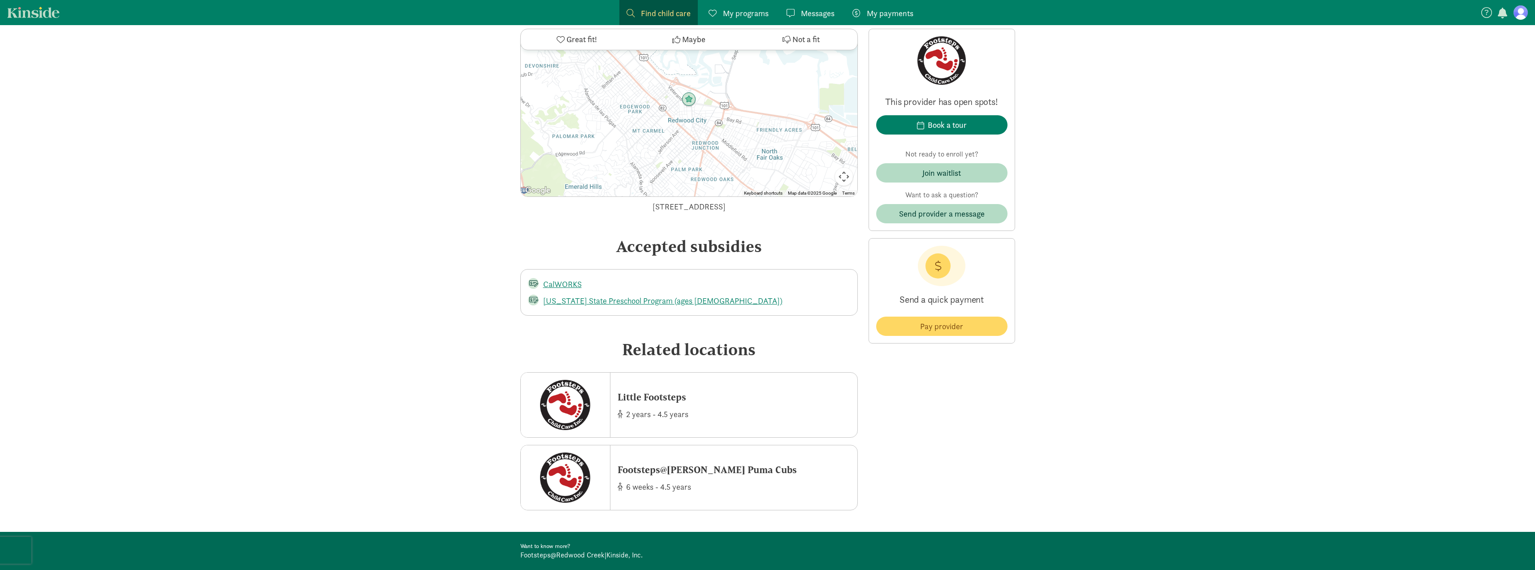
scroll to position [1425, 0]
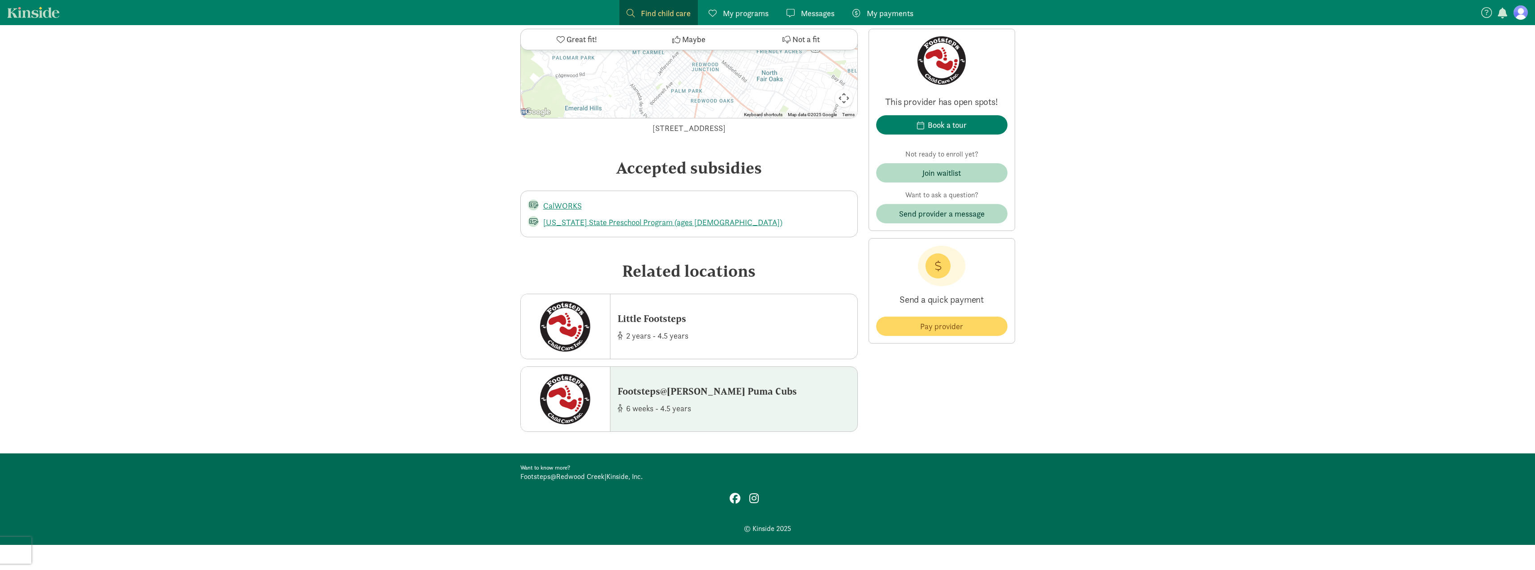
click at [667, 389] on div "Footsteps@[PERSON_NAME] Puma Cubs" at bounding box center [707, 391] width 179 height 14
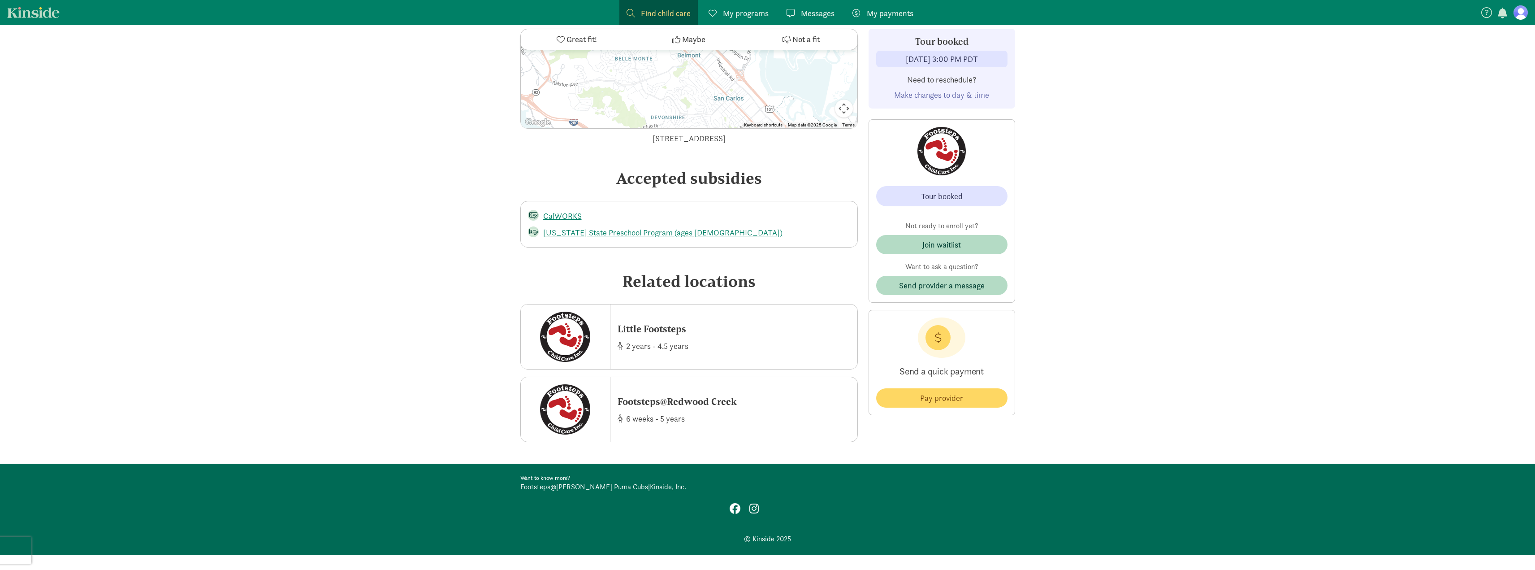
scroll to position [1195, 0]
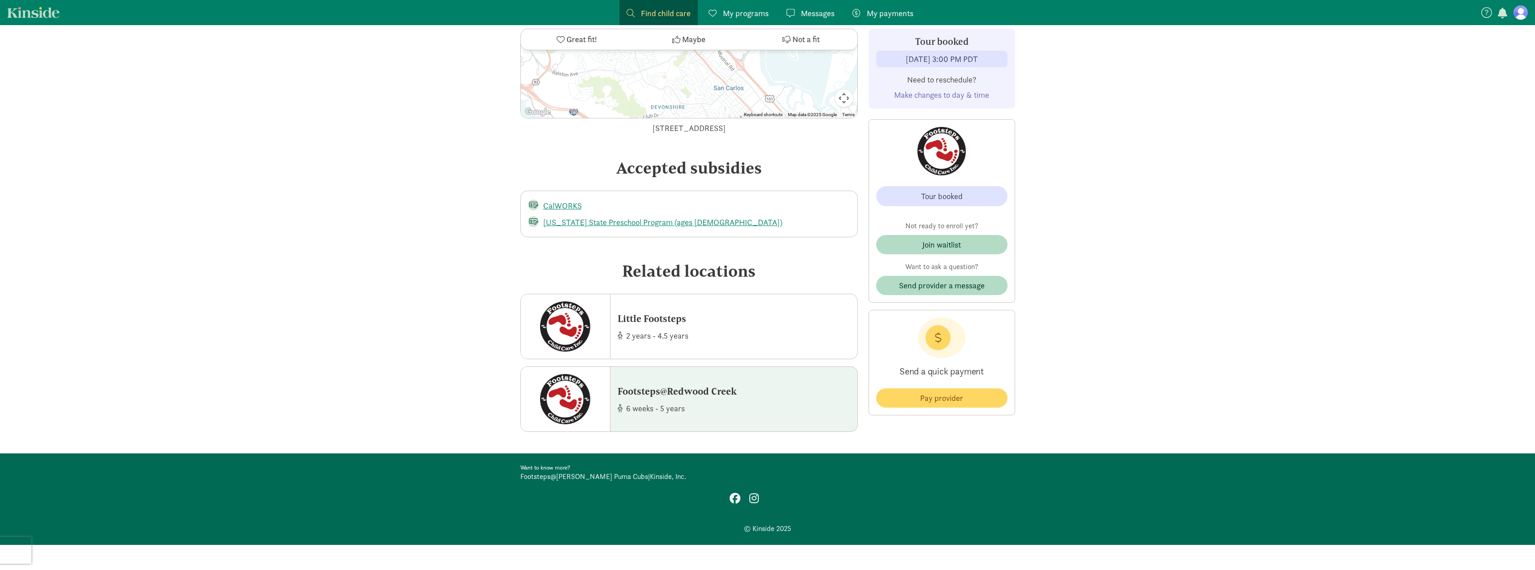
click at [721, 392] on div "Footsteps@Redwood Creek" at bounding box center [677, 391] width 119 height 14
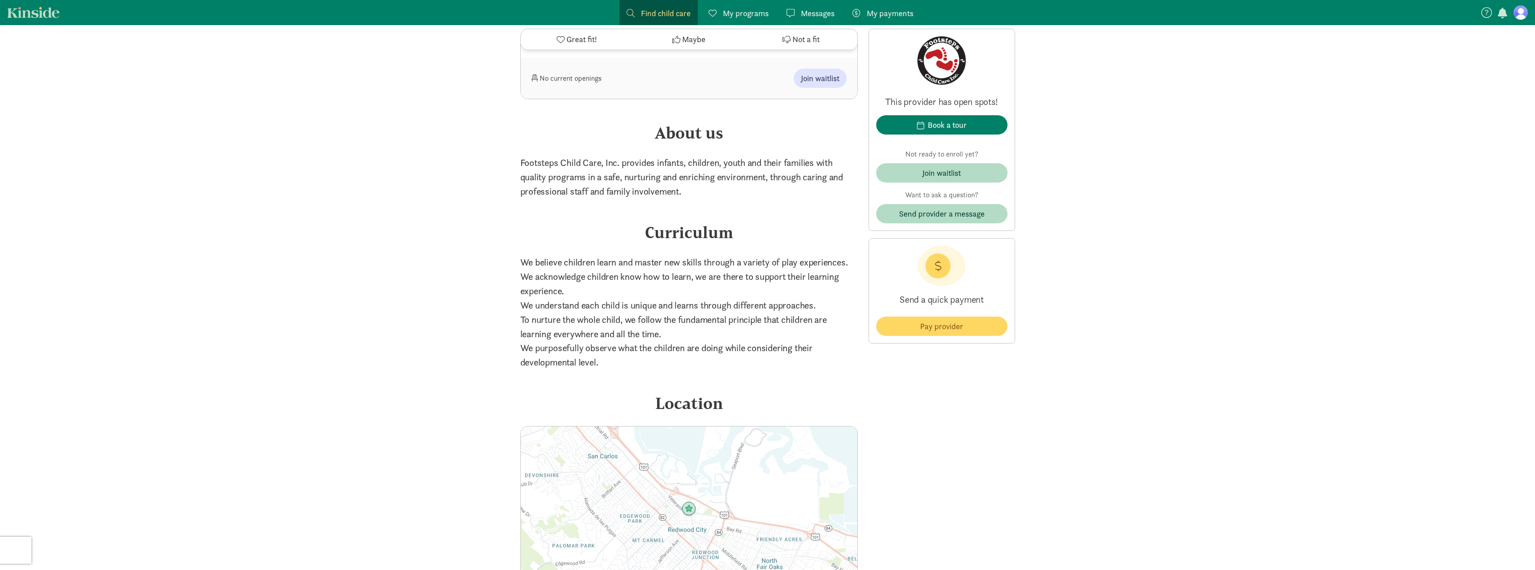
scroll to position [941, 0]
click at [946, 127] on div "Book a tour" at bounding box center [947, 125] width 39 height 12
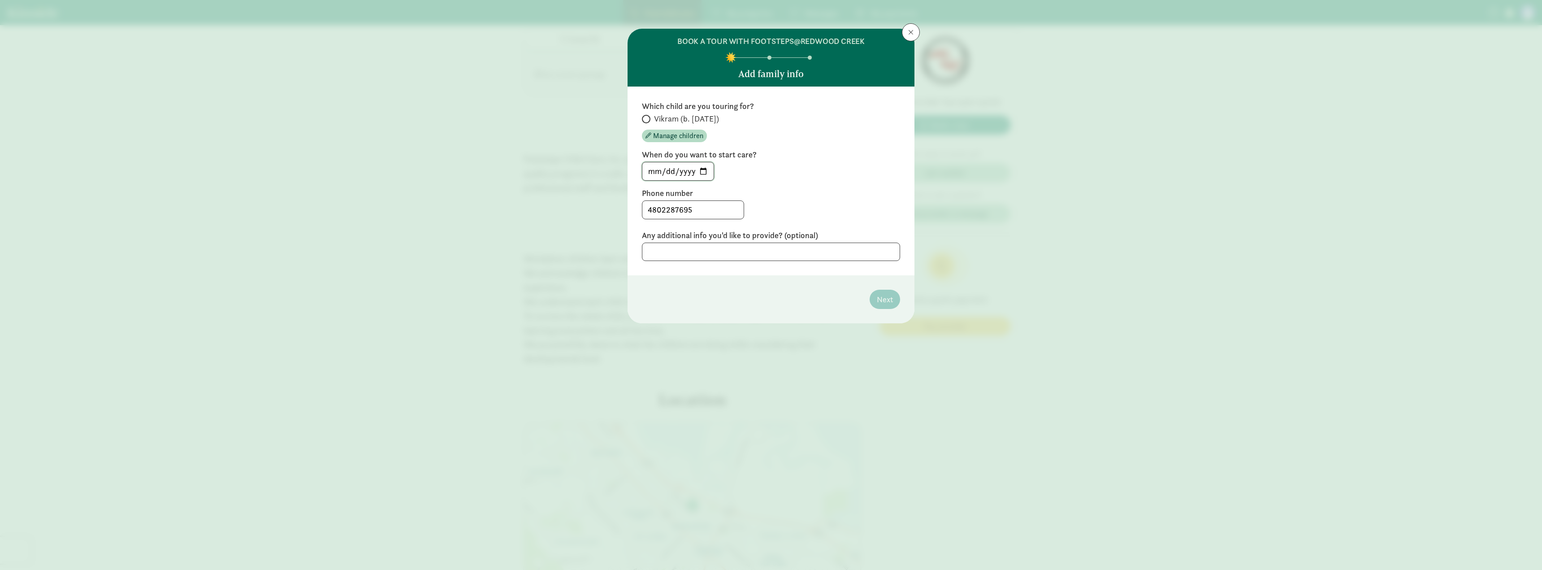
click at [705, 171] on input "[DATE]" at bounding box center [677, 171] width 71 height 18
type input "[DATE]"
click at [649, 115] on label "Vikram (b. [DATE])" at bounding box center [771, 118] width 258 height 11
click at [648, 116] on input "Vikram (b. [DATE])" at bounding box center [645, 119] width 6 height 6
radio input "true"
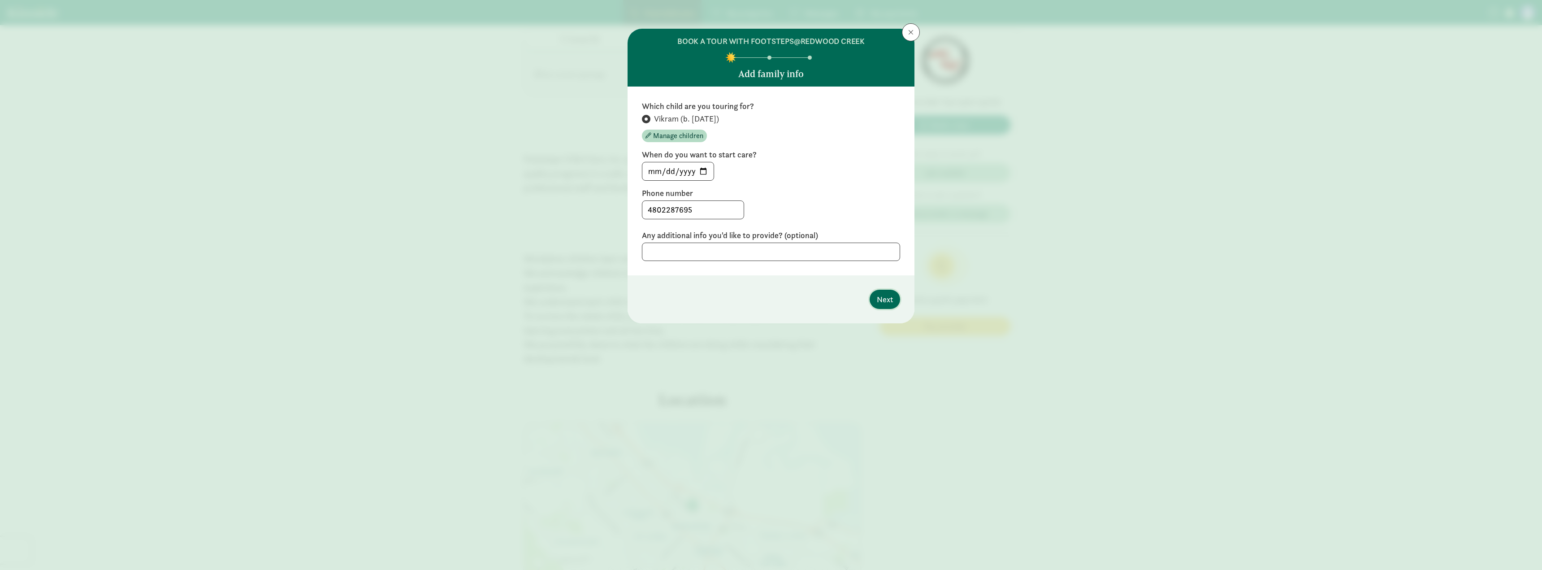
click at [880, 295] on span "Next" at bounding box center [885, 299] width 16 height 12
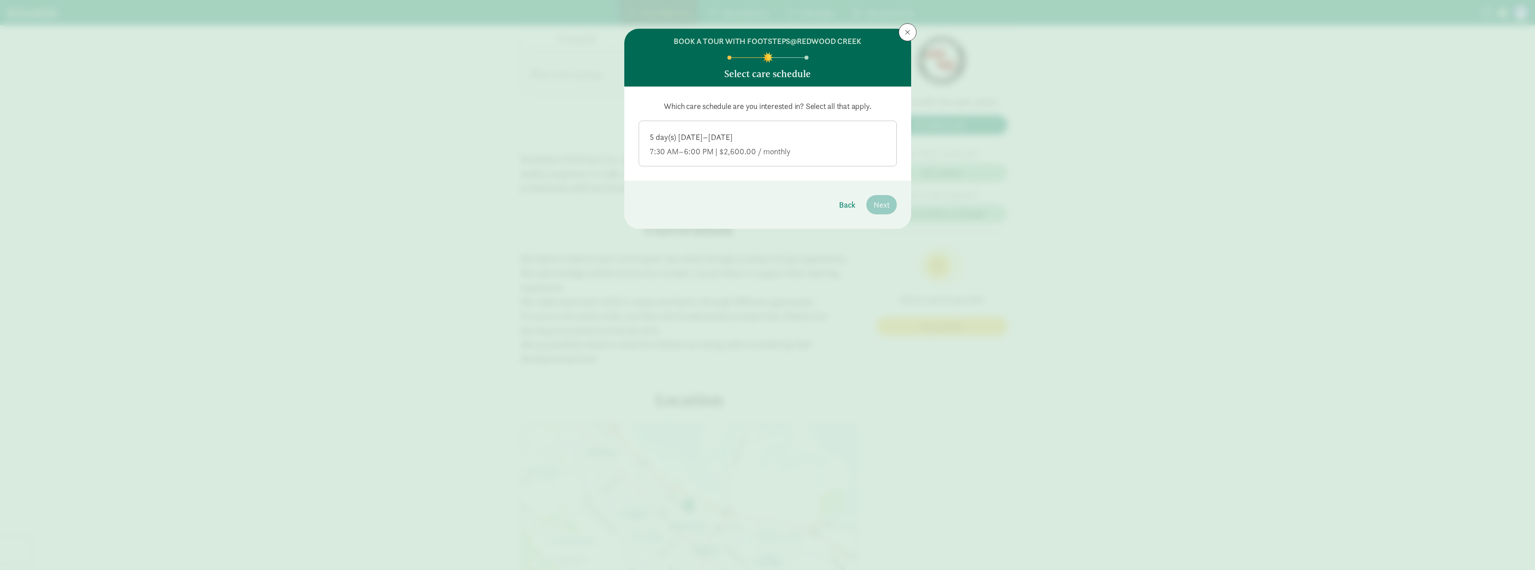
click at [748, 148] on div "7:30 AM–6:00 PM | $2,600.00 / monthly" at bounding box center [768, 151] width 236 height 11
click at [0, 0] on input "5 day(s) [DATE]–[DATE] 7:30 AM–6:00 PM | $2,600.00 / monthly" at bounding box center [0, 0] width 0 height 0
click at [882, 208] on span "Next" at bounding box center [882, 205] width 16 height 12
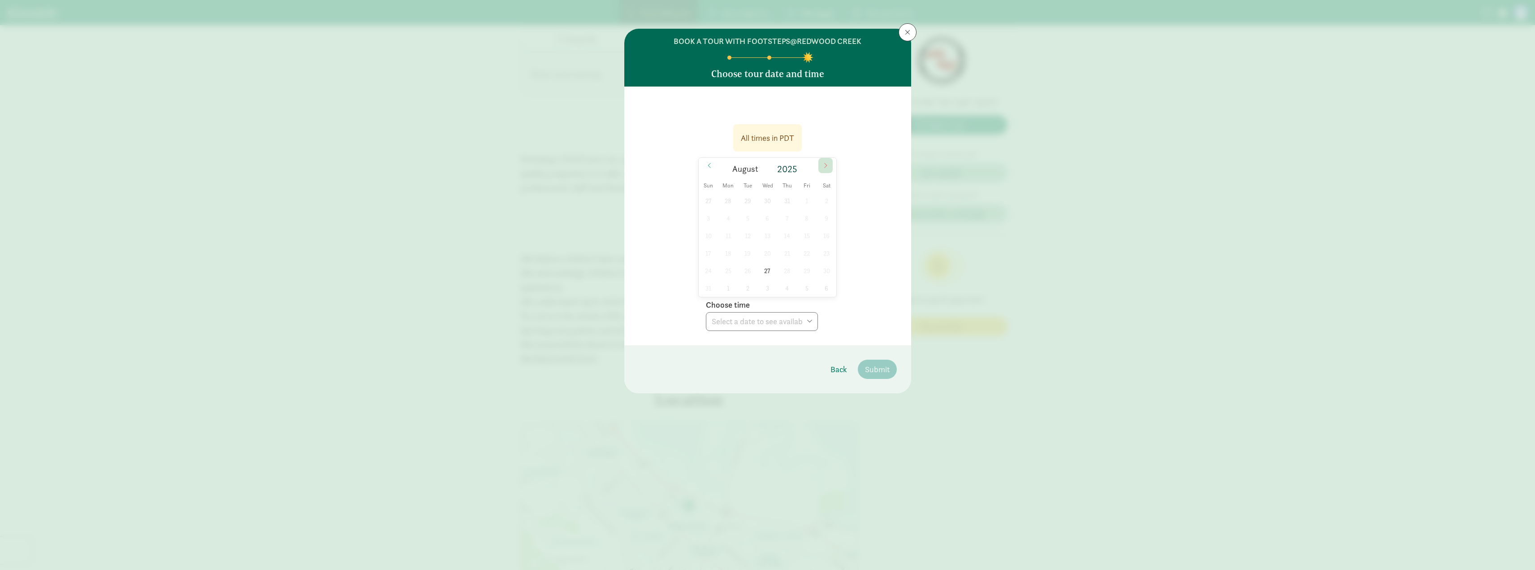
click at [826, 168] on icon at bounding box center [825, 165] width 5 height 6
click at [766, 203] on span "3" at bounding box center [767, 200] width 17 height 17
click at [731, 322] on select "Choose time 04:00 PM" at bounding box center [762, 321] width 112 height 19
select select "[DATE]T16:00:00.000-07:00"
click at [706, 312] on select "Choose time 04:00 PM" at bounding box center [762, 321] width 112 height 19
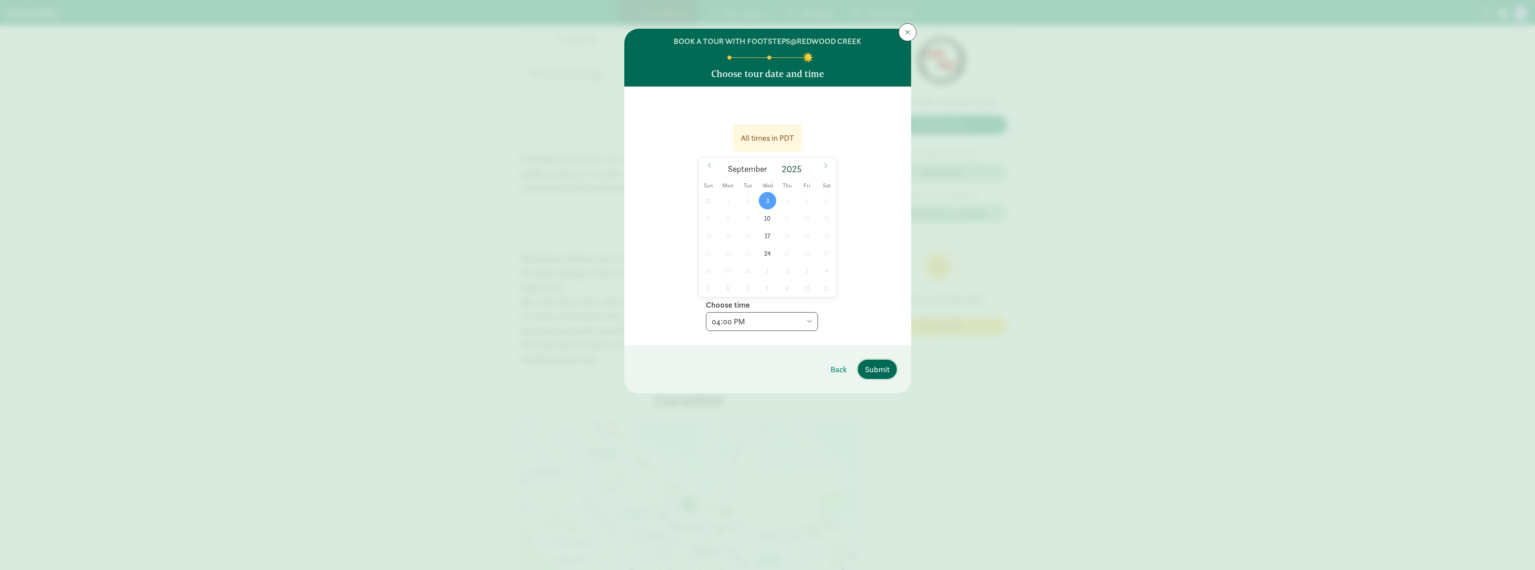
click at [875, 369] on span "Submit" at bounding box center [877, 369] width 25 height 12
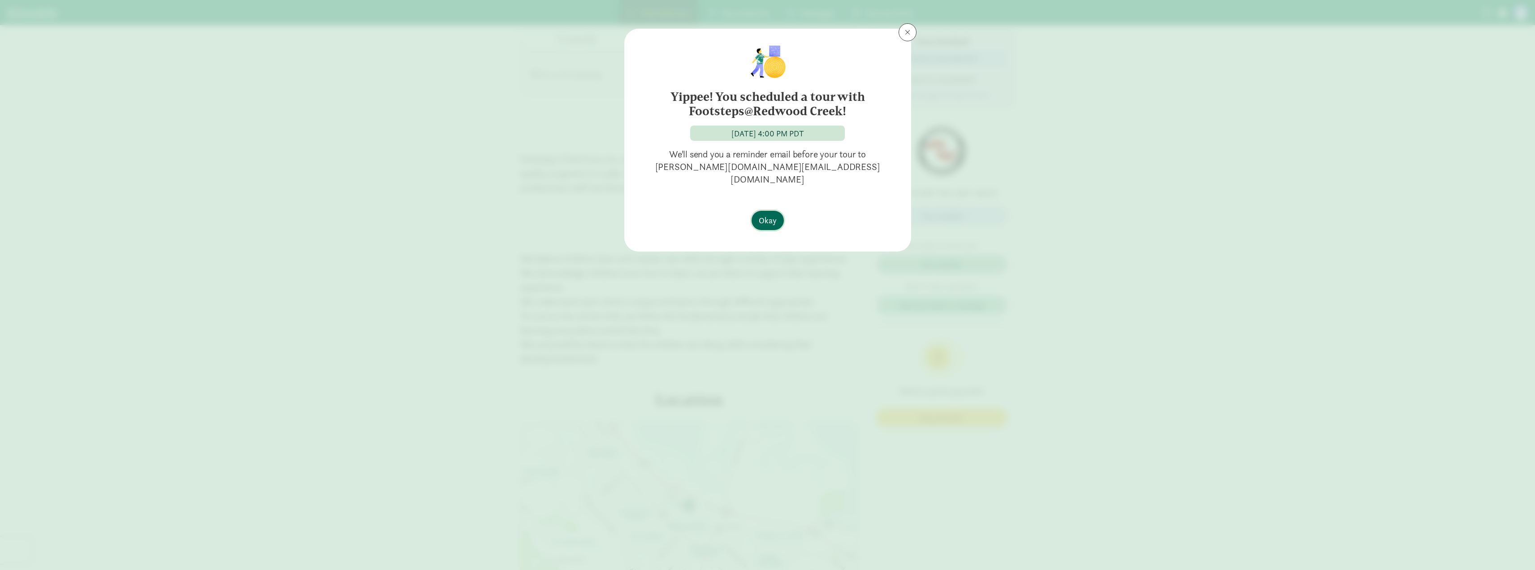
click at [765, 214] on span "Okay" at bounding box center [768, 220] width 18 height 12
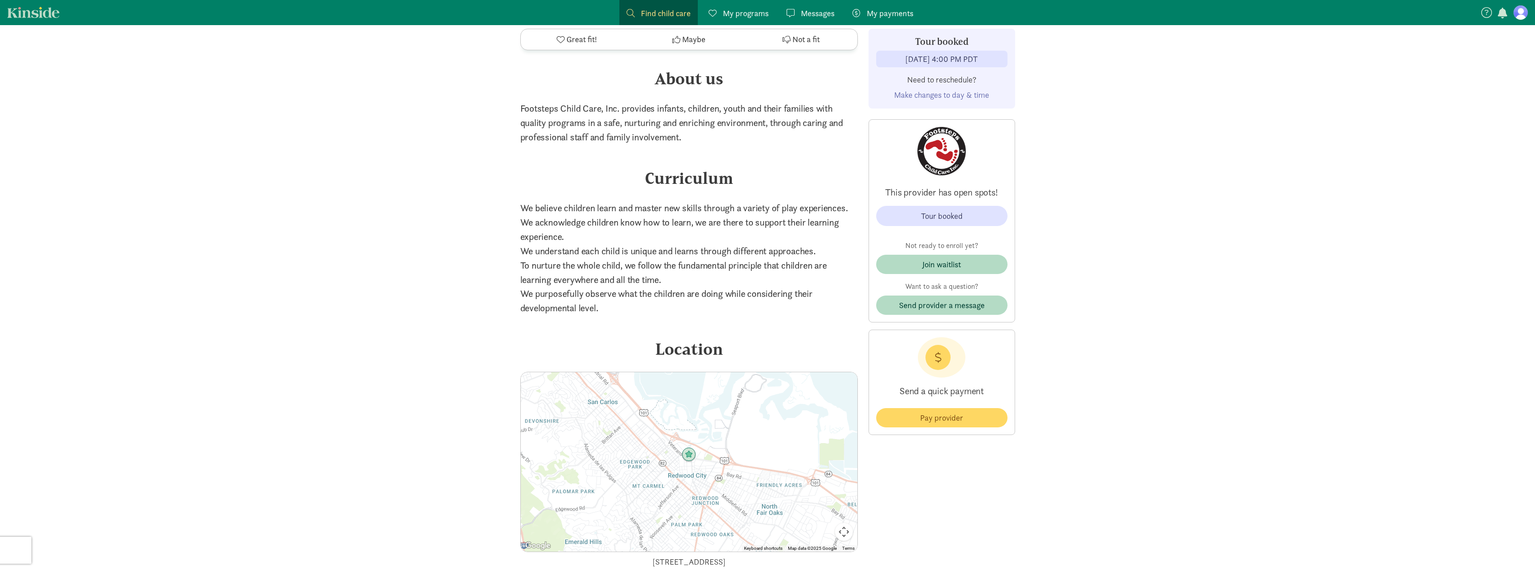
scroll to position [986, 0]
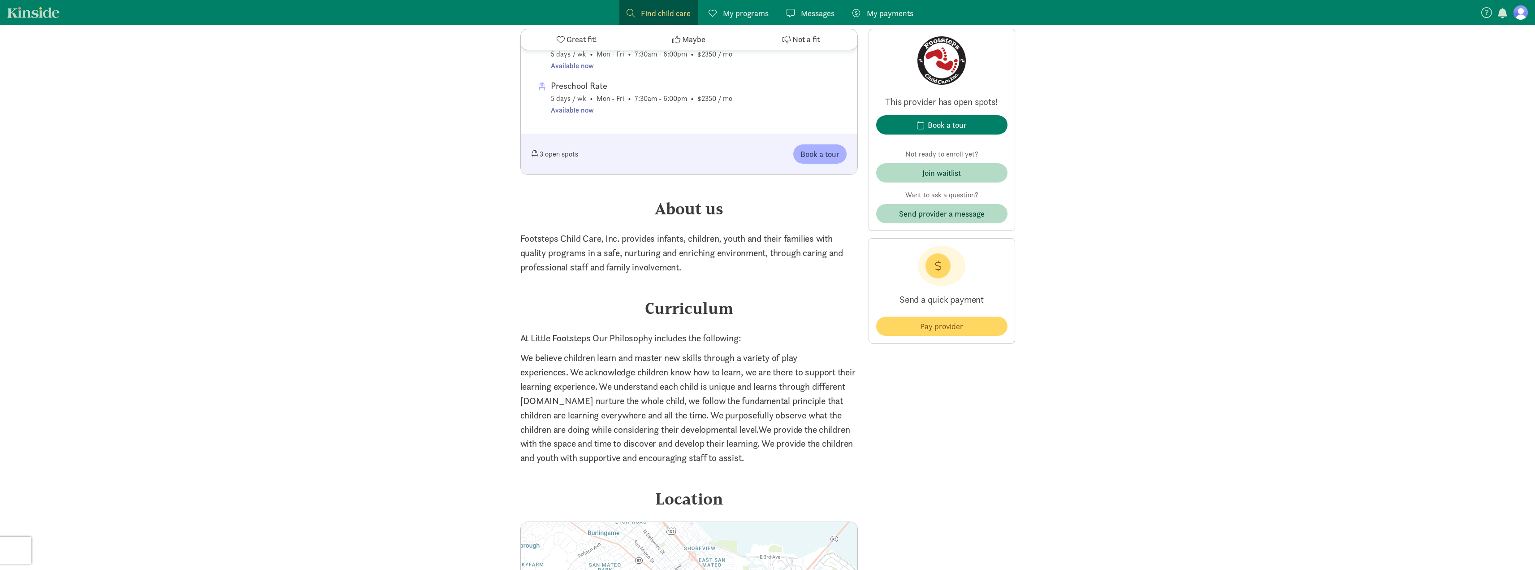
scroll to position [637, 0]
